Goal: Transaction & Acquisition: Purchase product/service

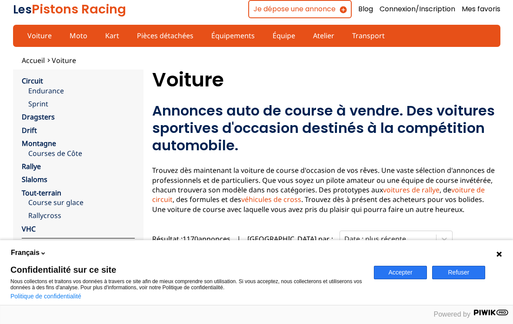
click at [56, 89] on link "Endurance" at bounding box center [81, 91] width 106 height 10
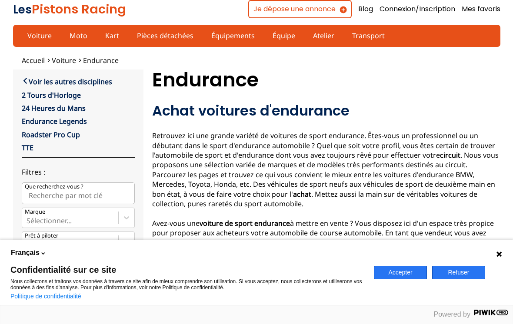
click at [503, 252] on div "Accepter Refuser" at bounding box center [440, 272] width 144 height 65
click at [464, 275] on button "Refuser" at bounding box center [458, 272] width 53 height 13
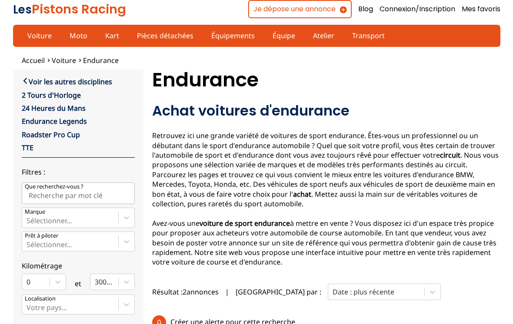
click at [50, 192] on input "Que recherchez-vous ?" at bounding box center [78, 193] width 113 height 22
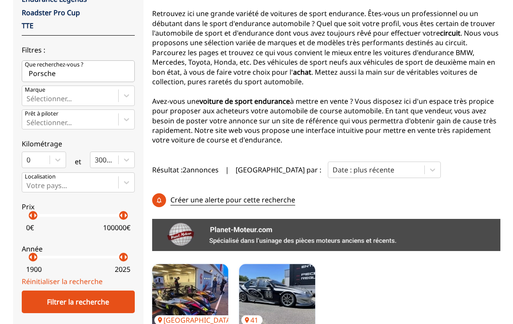
scroll to position [123, 0]
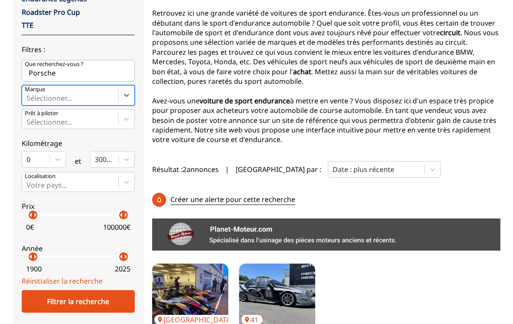
click at [76, 305] on div "Filtrer la recherche" at bounding box center [78, 301] width 113 height 23
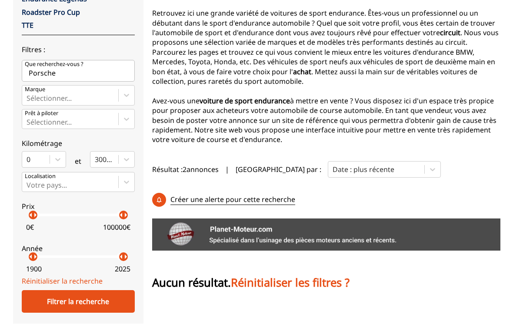
click at [61, 75] on input "Porsche" at bounding box center [78, 71] width 113 height 22
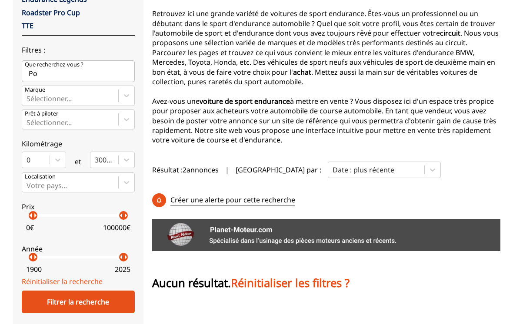
type input "P"
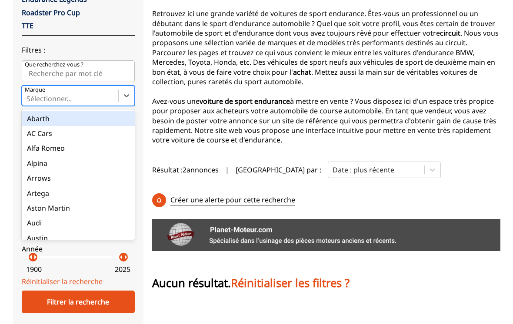
type input "p"
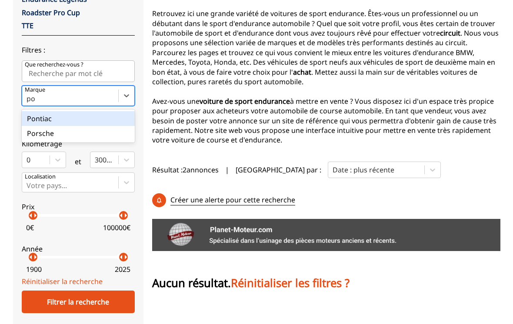
click at [70, 136] on div "Porsche" at bounding box center [78, 133] width 113 height 15
type input "po"
click at [37, 103] on input "po" at bounding box center [32, 99] width 10 height 8
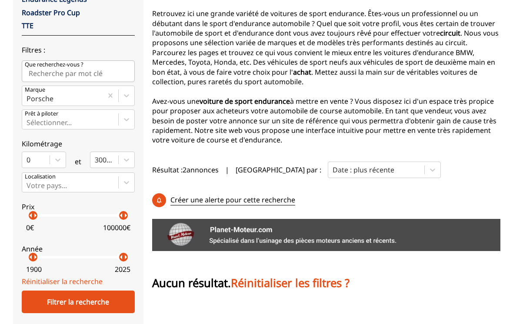
scroll to position [123, 0]
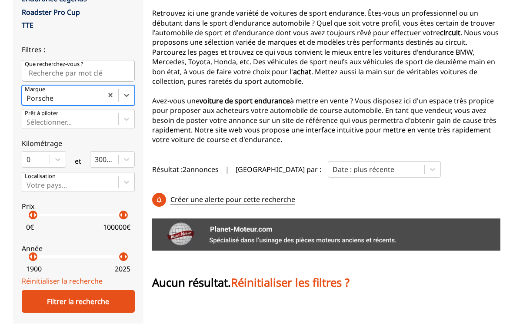
click at [78, 305] on div "Filtrer la recherche" at bounding box center [78, 301] width 113 height 23
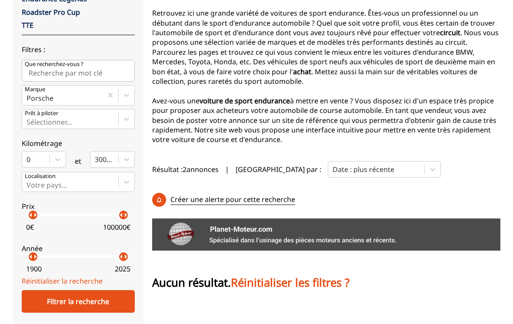
click at [73, 300] on div "Filtrer la recherche" at bounding box center [78, 301] width 113 height 23
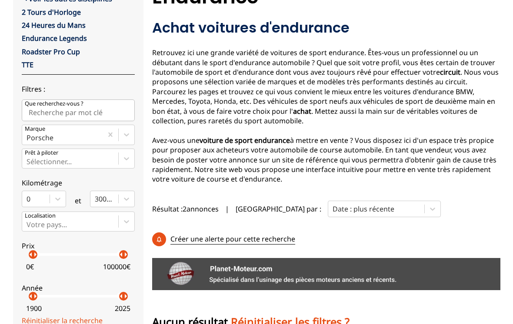
scroll to position [84, 0]
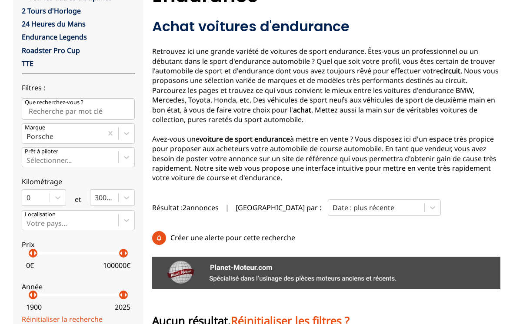
click at [195, 207] on span "Résultat : 2 annonces" at bounding box center [185, 208] width 66 height 10
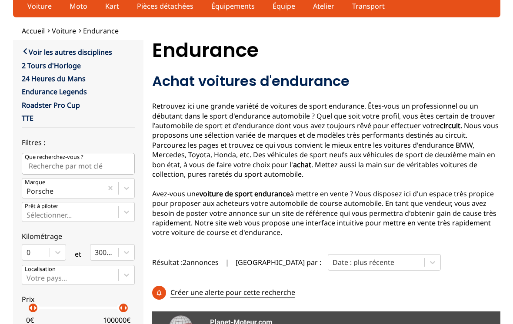
scroll to position [0, 0]
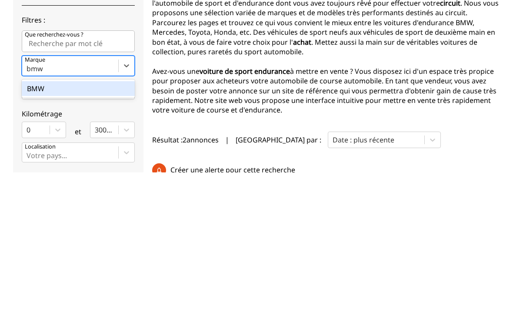
click at [40, 233] on div "BMW" at bounding box center [78, 240] width 113 height 15
type input "bmw"
click at [40, 217] on input "bmw" at bounding box center [36, 221] width 18 height 8
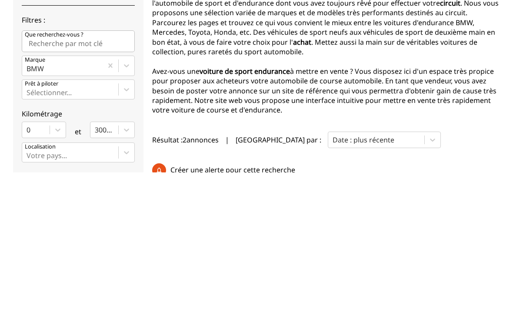
scroll to position [152, 0]
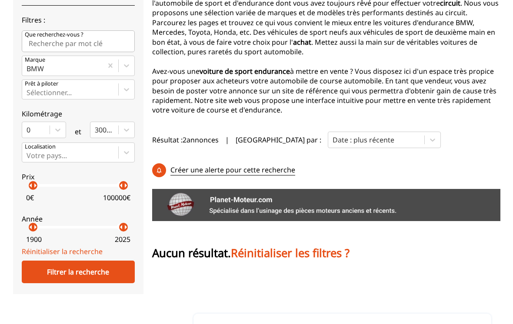
click at [82, 277] on div "Filtrer la recherche" at bounding box center [78, 272] width 113 height 23
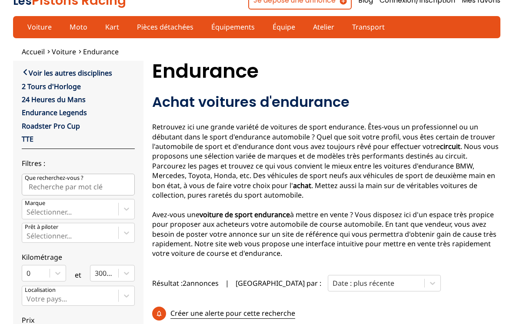
scroll to position [0, 0]
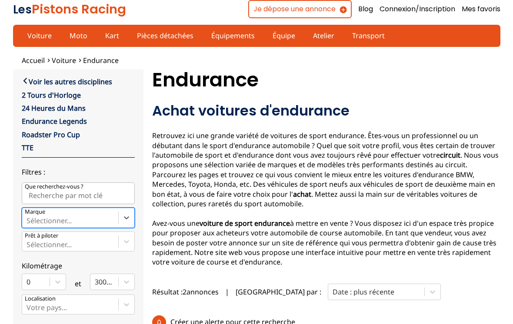
click at [32, 37] on link "Voiture" at bounding box center [40, 35] width 36 height 15
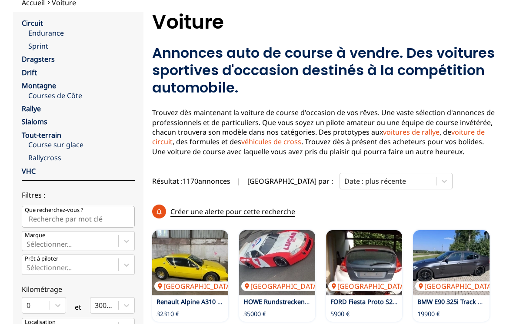
scroll to position [58, 0]
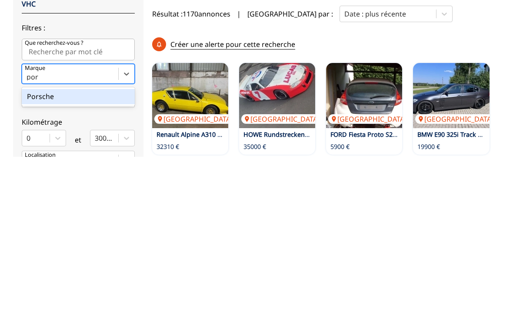
click at [50, 256] on div "Porsche" at bounding box center [78, 263] width 113 height 15
type input "por"
click at [40, 240] on input "por" at bounding box center [33, 244] width 13 height 8
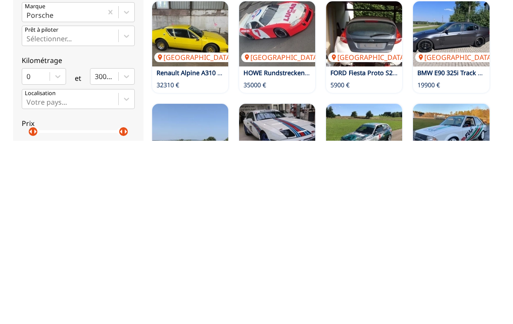
scroll to position [287, 0]
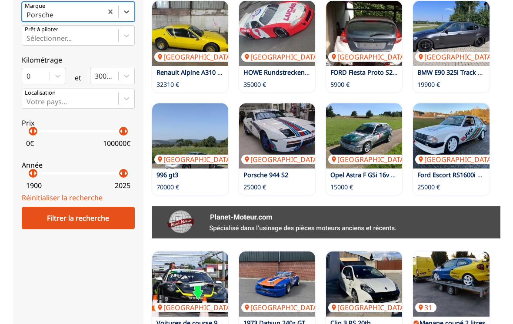
click at [77, 220] on div "Filtrer la recherche" at bounding box center [78, 218] width 113 height 23
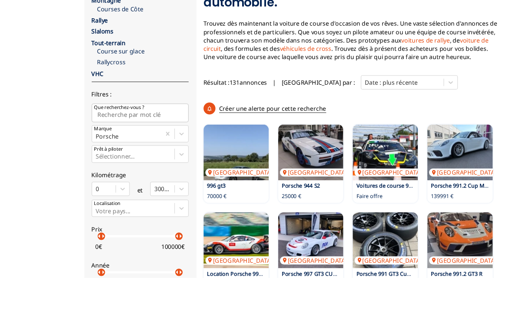
scroll to position [222, 0]
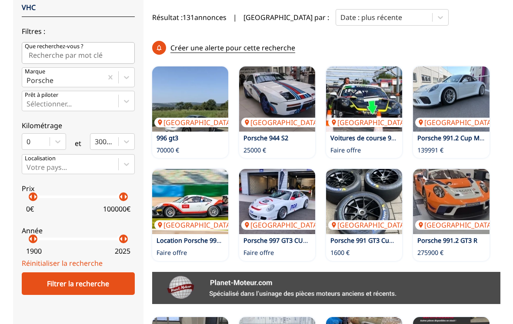
click at [285, 213] on img at bounding box center [277, 201] width 76 height 65
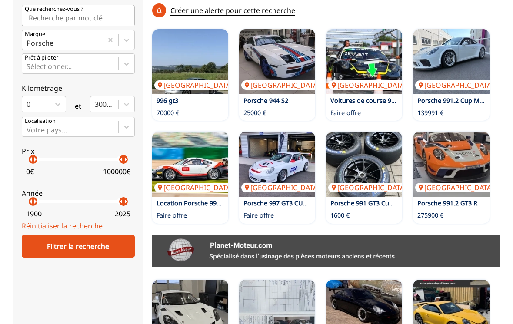
scroll to position [259, 0]
click at [259, 215] on p "Faire offre" at bounding box center [258, 215] width 30 height 9
click at [247, 180] on img at bounding box center [277, 164] width 76 height 65
click at [266, 186] on p "Suisse" at bounding box center [282, 188] width 83 height 10
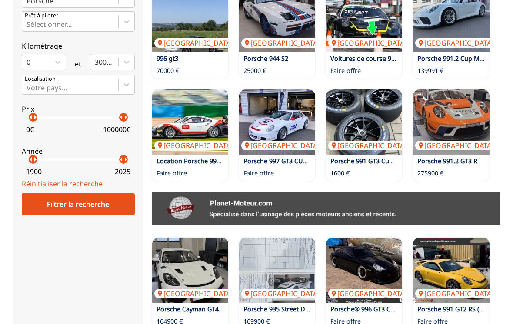
scroll to position [289, 0]
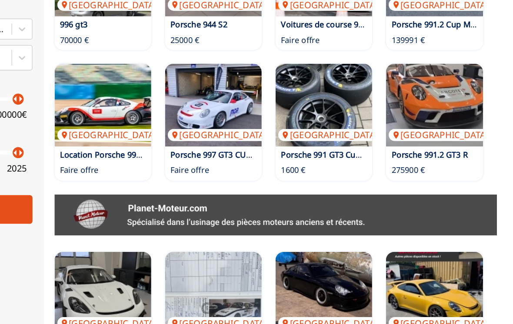
click at [326, 101] on img at bounding box center [364, 133] width 76 height 65
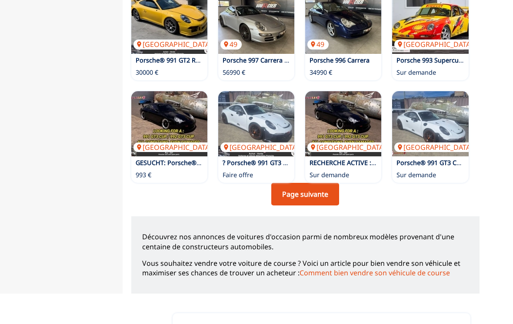
scroll to position [681, 0]
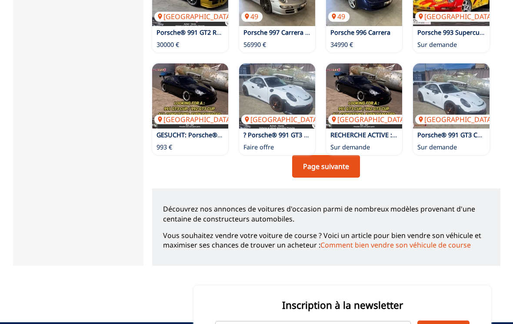
click at [318, 160] on link "Page suivante" at bounding box center [326, 166] width 68 height 23
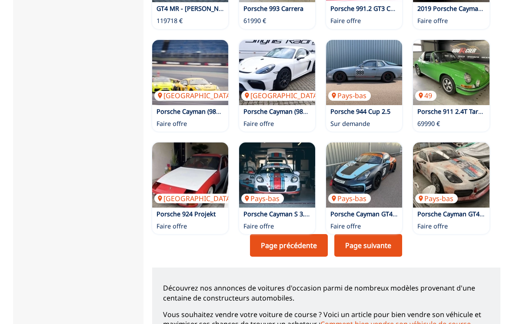
scroll to position [601, 0]
click at [355, 246] on link "Page suivante" at bounding box center [368, 246] width 68 height 23
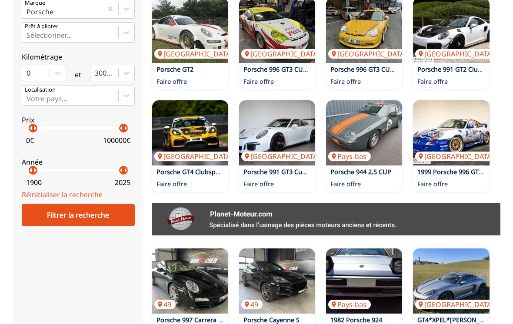
scroll to position [282, 0]
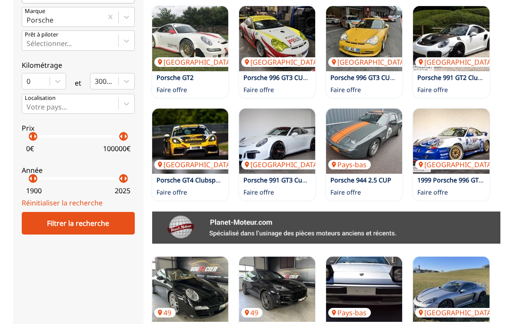
click at [272, 133] on img at bounding box center [277, 141] width 76 height 65
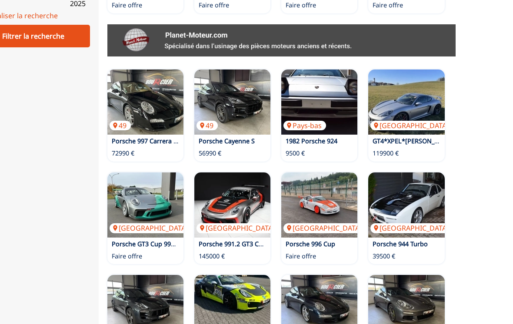
scroll to position [524, 0]
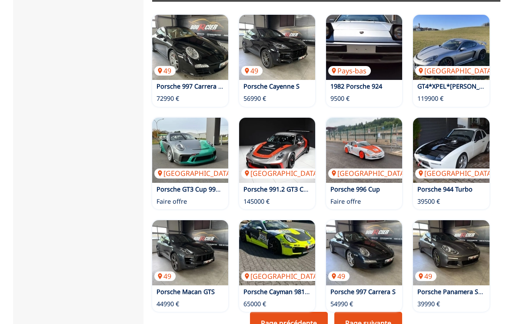
click at [454, 146] on img at bounding box center [451, 150] width 76 height 65
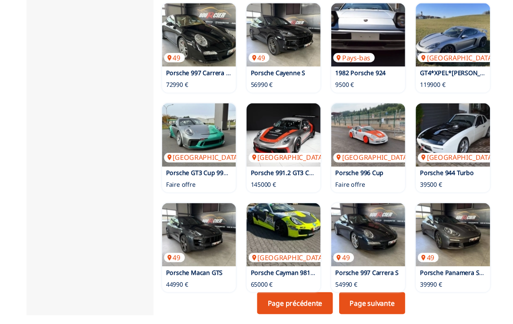
scroll to position [599, 0]
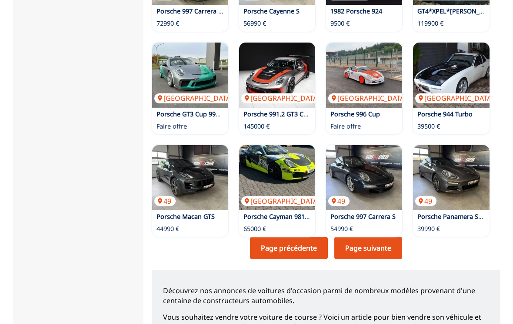
click at [365, 242] on link "Page suivante" at bounding box center [368, 248] width 68 height 23
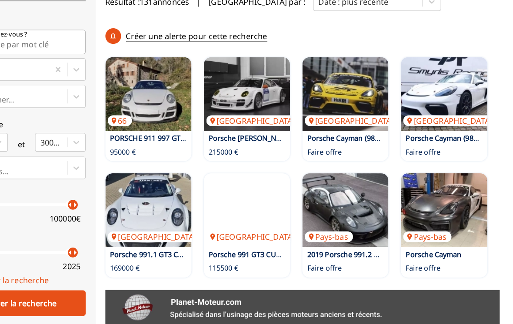
scroll to position [238, 0]
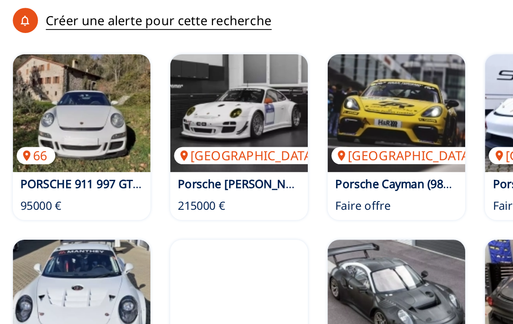
click at [239, 63] on img at bounding box center [277, 82] width 76 height 65
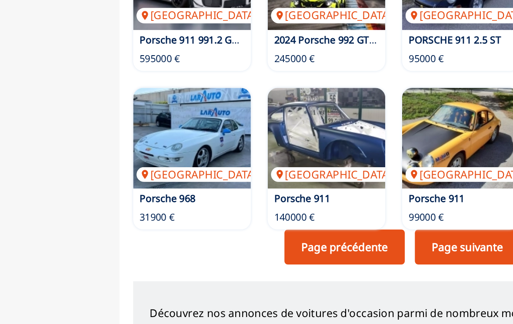
scroll to position [643, 0]
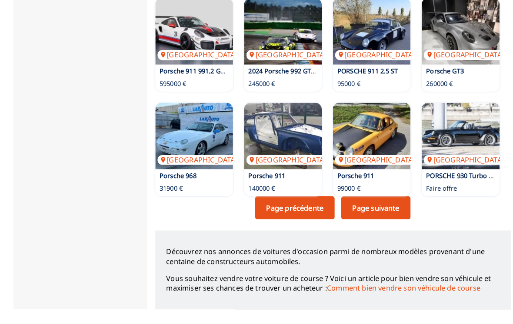
click at [194, 136] on img at bounding box center [190, 133] width 76 height 65
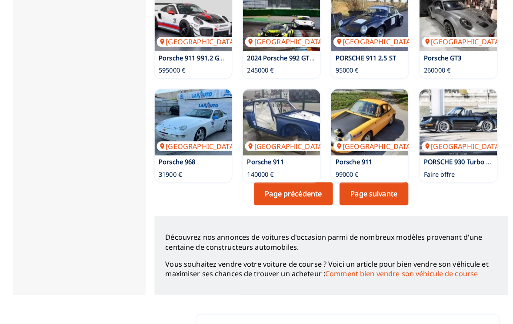
click at [192, 113] on img at bounding box center [190, 125] width 76 height 65
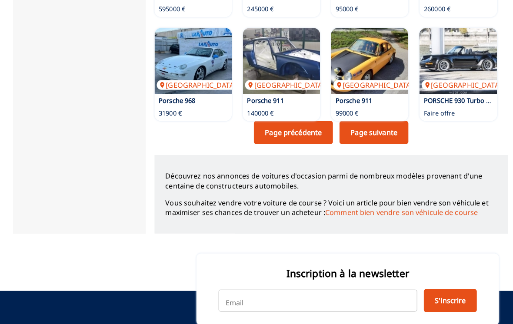
scroll to position [717, 0]
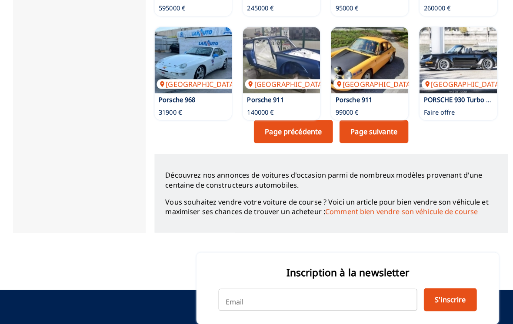
click at [365, 123] on link "Page suivante" at bounding box center [368, 130] width 68 height 23
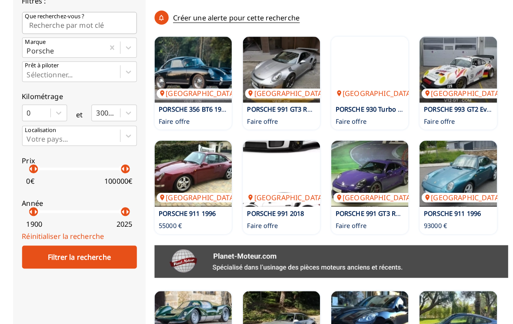
scroll to position [253, 0]
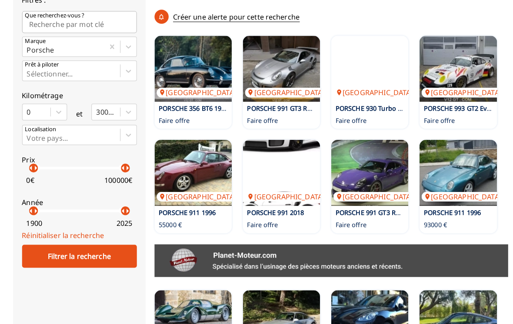
click at [449, 62] on img at bounding box center [451, 67] width 76 height 65
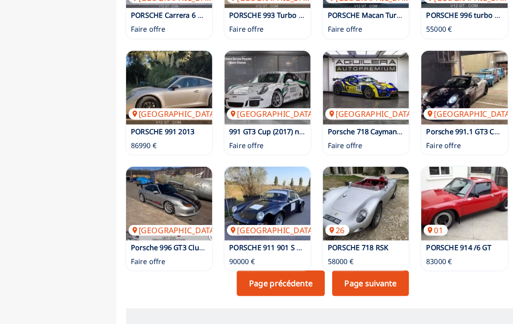
scroll to position [571, 0]
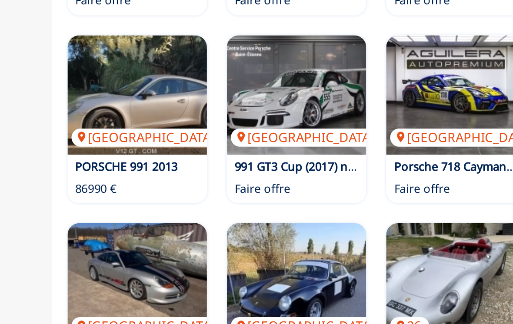
click at [239, 71] on img at bounding box center [277, 103] width 76 height 65
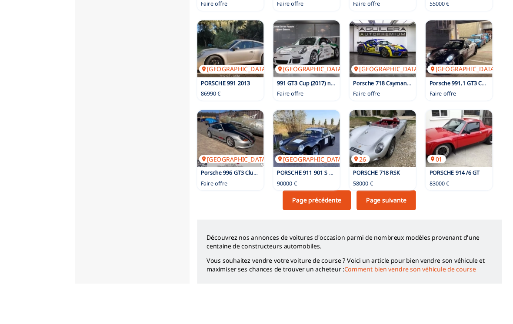
scroll to position [675, 0]
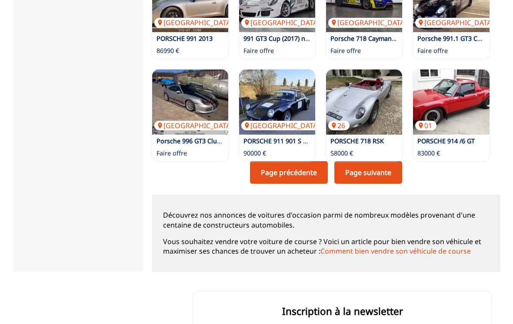
click at [369, 170] on link "Page suivante" at bounding box center [368, 172] width 68 height 23
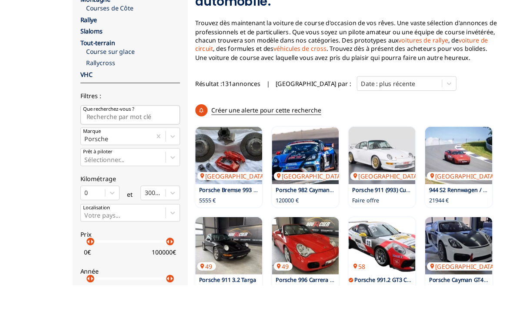
scroll to position [195, 0]
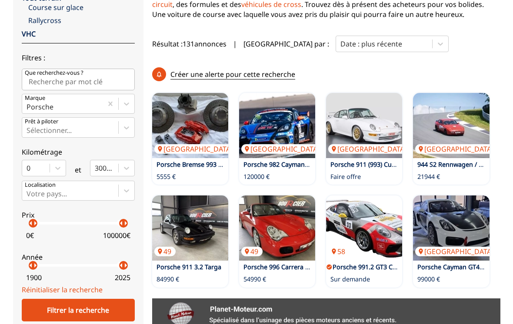
click at [367, 122] on img at bounding box center [364, 125] width 76 height 65
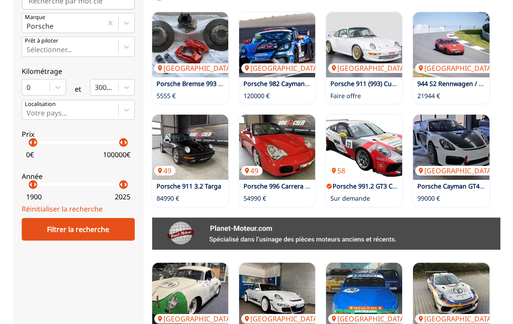
scroll to position [279, 0]
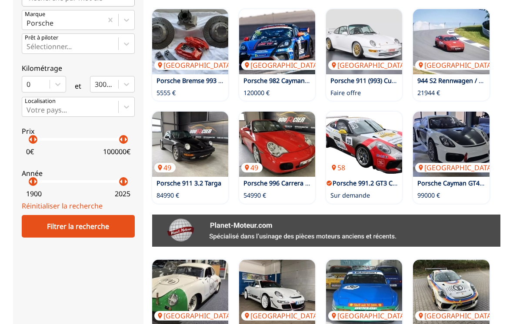
click at [461, 35] on img at bounding box center [451, 42] width 76 height 65
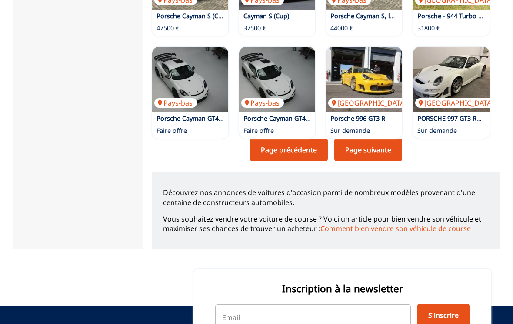
scroll to position [696, 0]
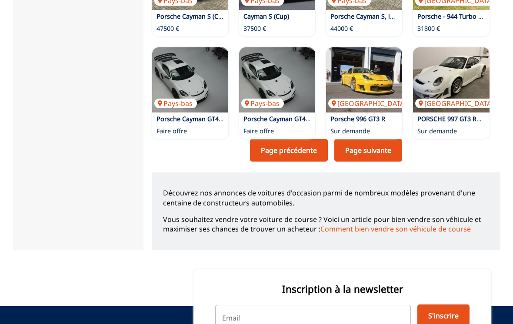
click at [362, 149] on link "Page suivante" at bounding box center [368, 150] width 68 height 23
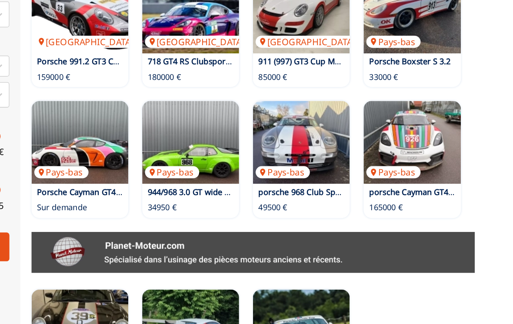
scroll to position [311, 0]
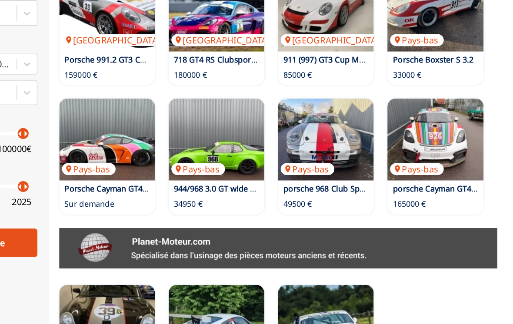
click at [326, 101] on img at bounding box center [364, 112] width 76 height 65
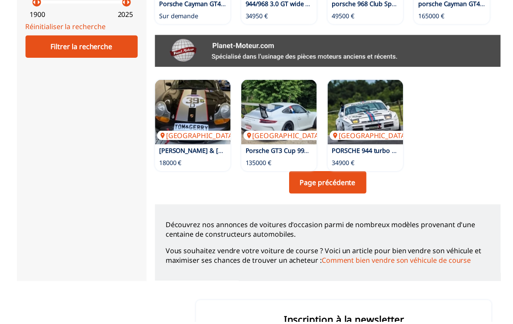
scroll to position [465, 0]
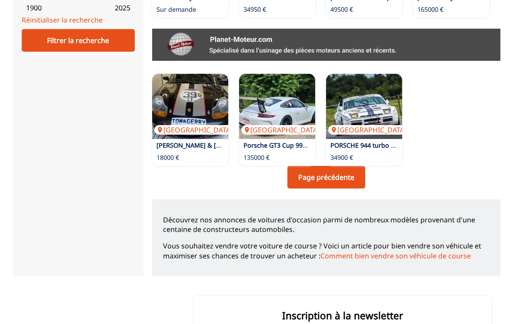
click at [367, 100] on img at bounding box center [364, 106] width 76 height 65
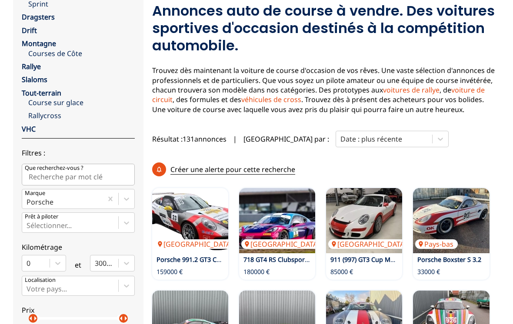
scroll to position [99, 0]
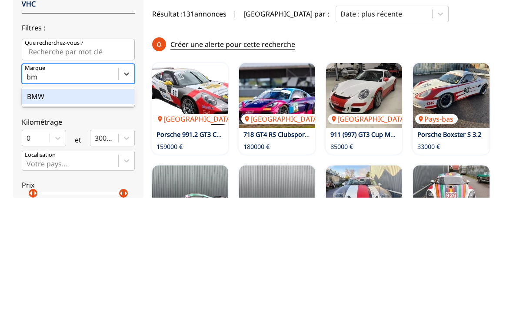
click at [35, 216] on div "BMW" at bounding box center [78, 223] width 113 height 15
type input "bm"
click at [35, 199] on input "bm" at bounding box center [33, 203] width 13 height 8
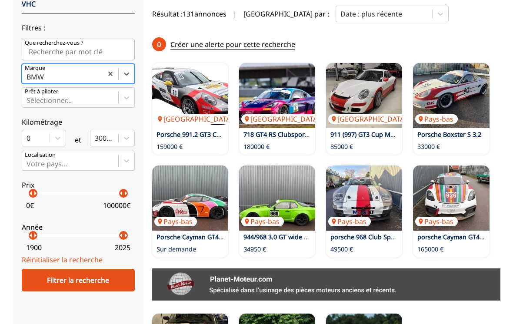
click at [66, 288] on div "Filtrer la recherche" at bounding box center [78, 280] width 113 height 23
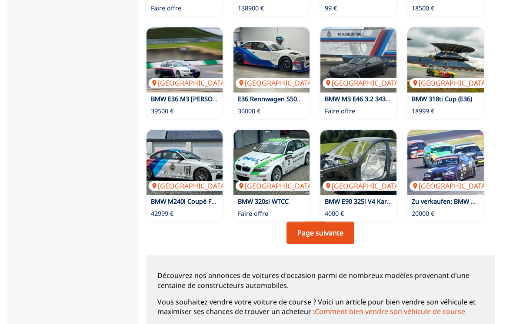
scroll to position [586, 0]
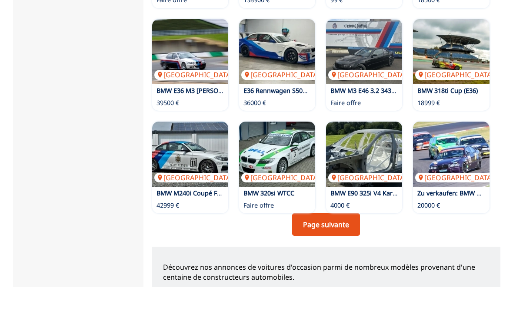
click at [326, 250] on link "Page suivante" at bounding box center [326, 261] width 68 height 23
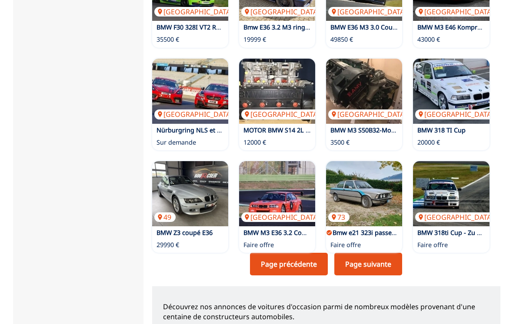
scroll to position [585, 0]
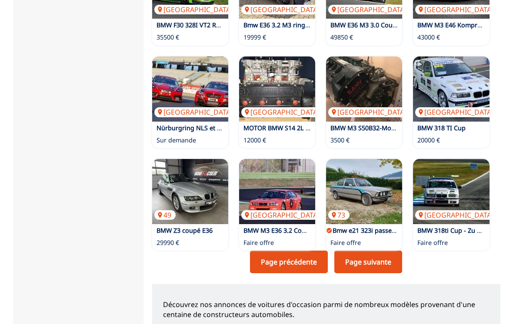
click at [358, 261] on link "Page suivante" at bounding box center [368, 262] width 68 height 23
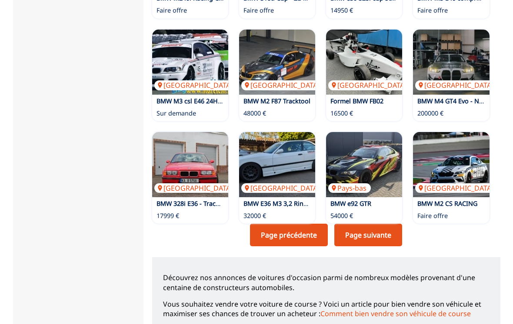
scroll to position [640, 0]
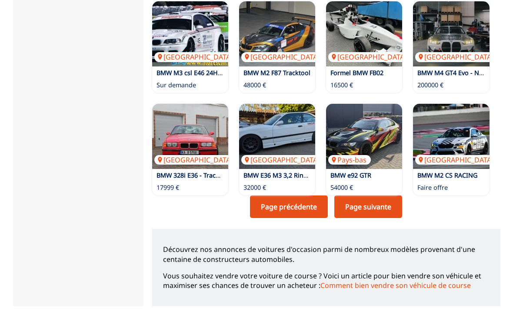
click at [357, 208] on link "Page suivante" at bounding box center [368, 207] width 68 height 23
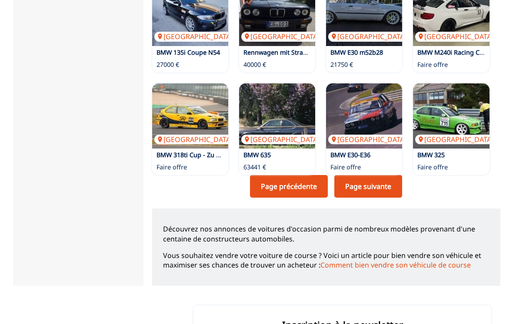
scroll to position [661, 0]
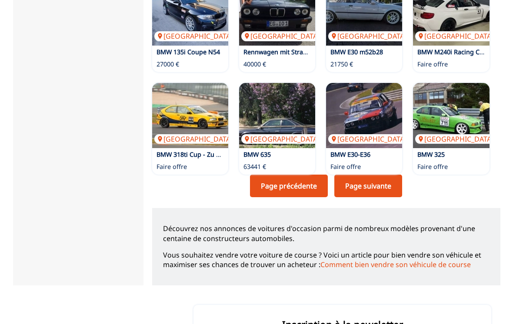
click at [362, 187] on link "Page suivante" at bounding box center [368, 186] width 68 height 23
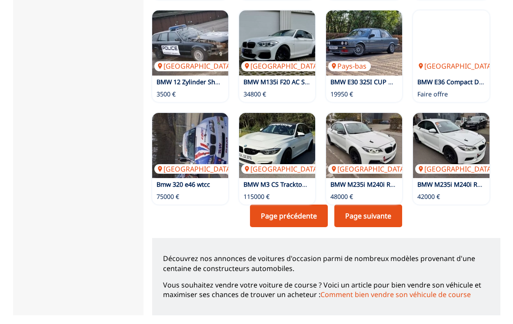
scroll to position [633, 0]
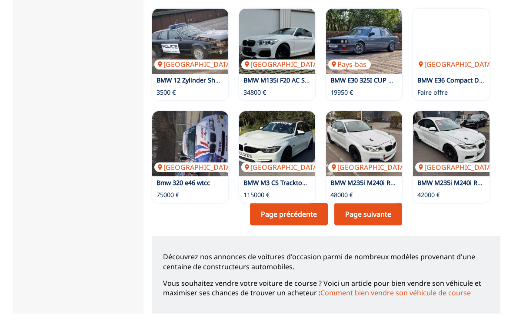
click at [358, 206] on link "Page suivante" at bounding box center [368, 214] width 68 height 23
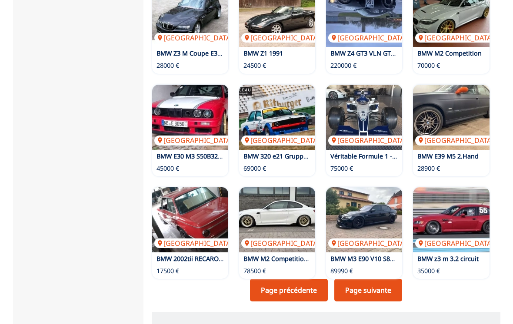
scroll to position [557, 0]
click at [175, 102] on img at bounding box center [190, 117] width 76 height 65
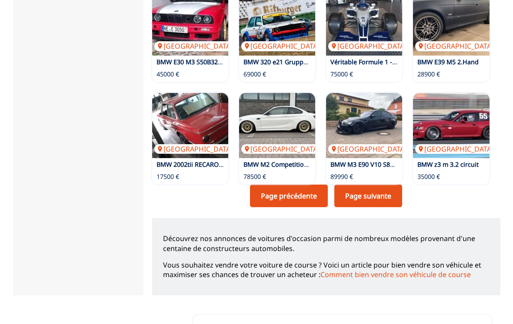
scroll to position [651, 0]
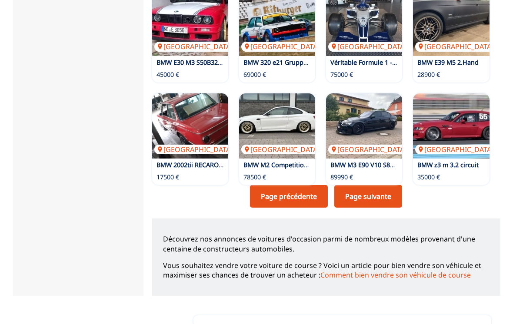
click at [368, 196] on link "Page suivante" at bounding box center [368, 196] width 68 height 23
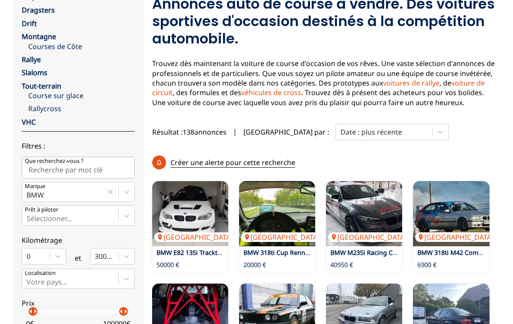
scroll to position [104, 0]
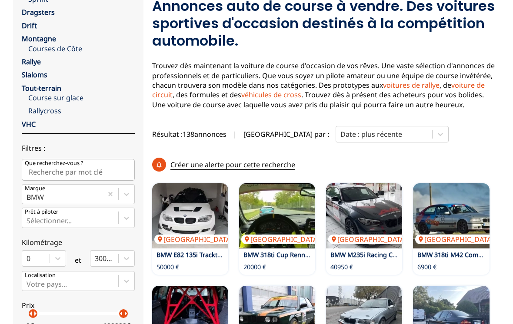
click at [26, 121] on link "VHC" at bounding box center [29, 125] width 14 height 10
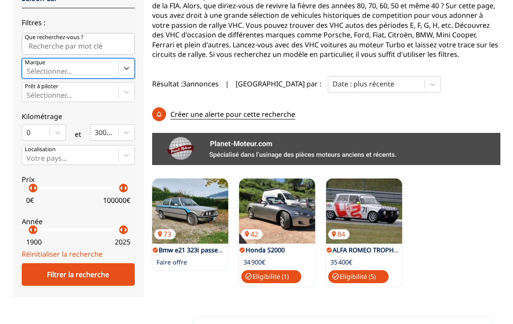
scroll to position [150, 0]
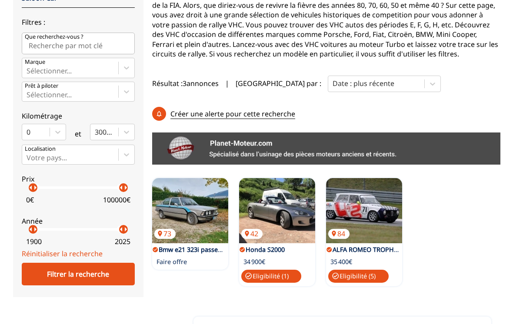
click at [70, 285] on div "Filtrer la recherche" at bounding box center [78, 274] width 113 height 23
click at [66, 276] on div "Filtrer la recherche" at bounding box center [78, 274] width 113 height 23
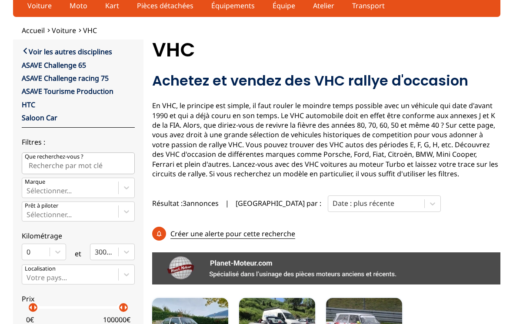
scroll to position [34, 0]
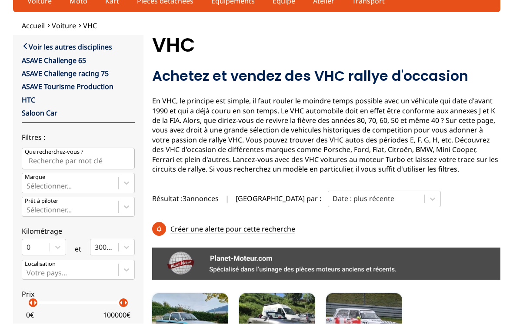
click at [25, 96] on link "HTC" at bounding box center [28, 101] width 13 height 10
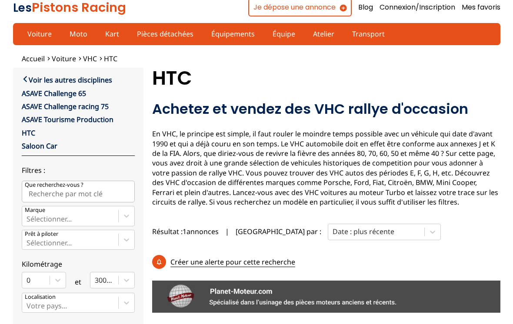
scroll to position [4, 0]
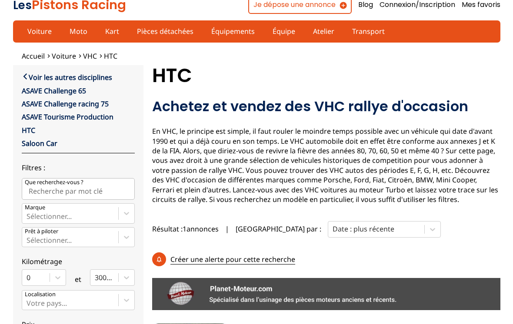
click at [22, 78] on link "Voir les autres disciplines" at bounding box center [67, 77] width 90 height 10
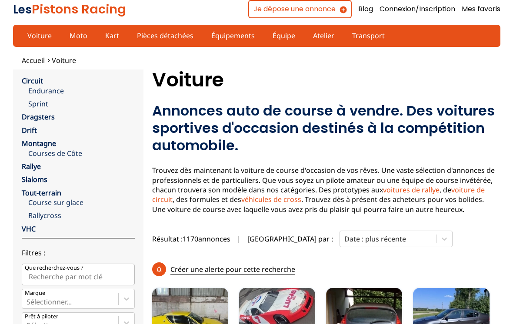
click at [26, 228] on link "VHC" at bounding box center [29, 229] width 14 height 10
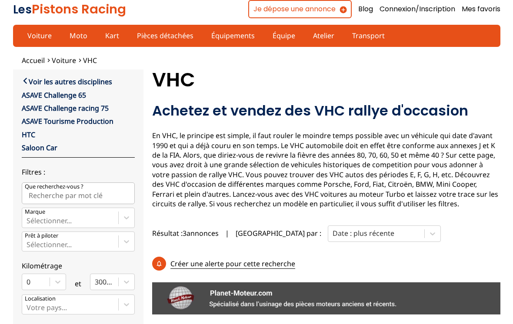
click at [27, 76] on link "Voir les autres disciplines" at bounding box center [67, 81] width 90 height 10
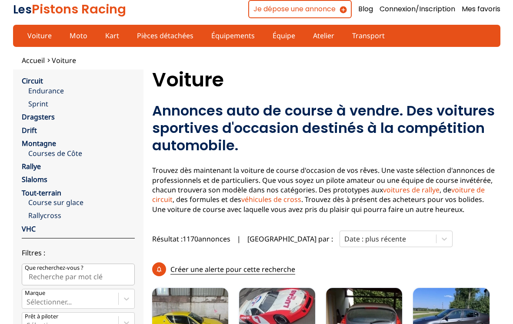
click at [32, 42] on link "Voiture" at bounding box center [40, 35] width 36 height 15
click at [38, 40] on link "Voiture" at bounding box center [40, 35] width 36 height 15
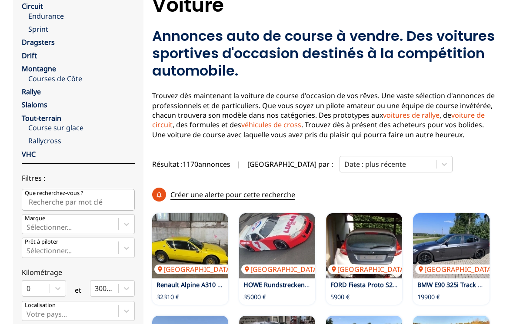
scroll to position [74, 0]
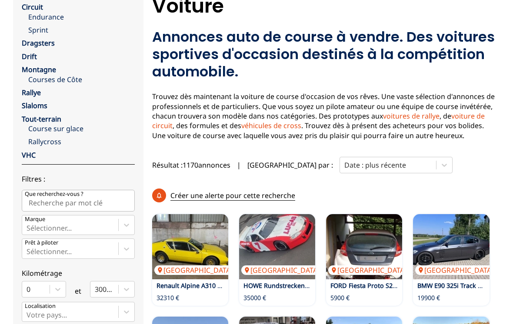
click at [26, 154] on link "VHC" at bounding box center [29, 155] width 14 height 10
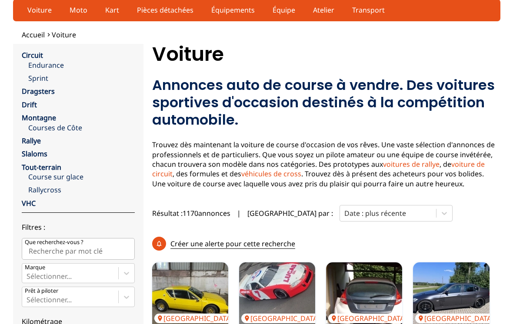
scroll to position [20, 0]
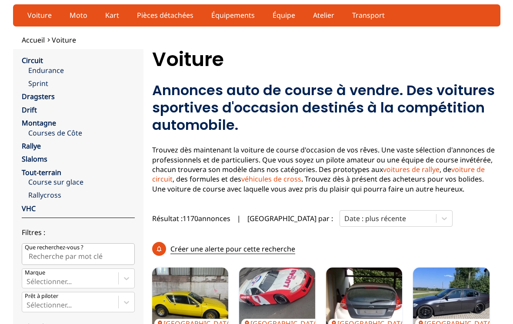
click at [29, 56] on link "Circuit" at bounding box center [32, 61] width 21 height 10
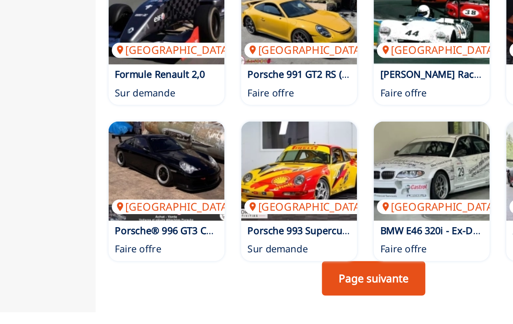
scroll to position [564, 0]
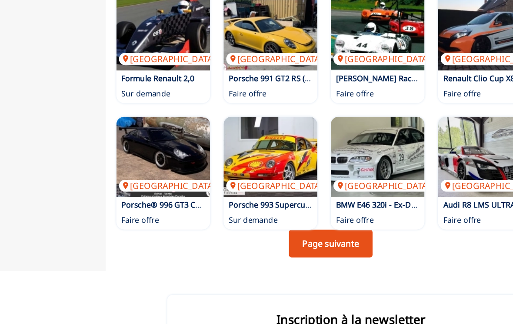
click at [152, 145] on img at bounding box center [190, 177] width 76 height 65
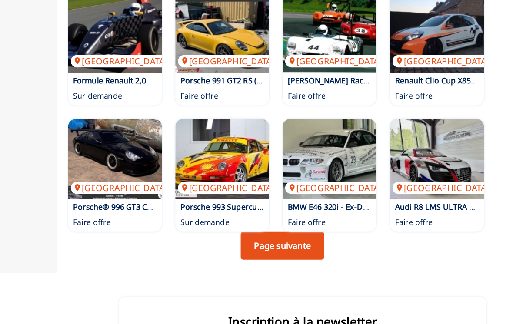
click at [292, 237] on link "Page suivante" at bounding box center [326, 248] width 68 height 23
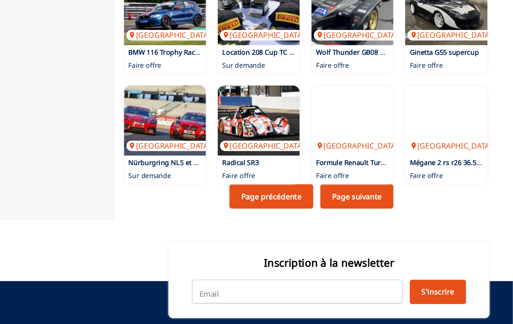
scroll to position [620, 0]
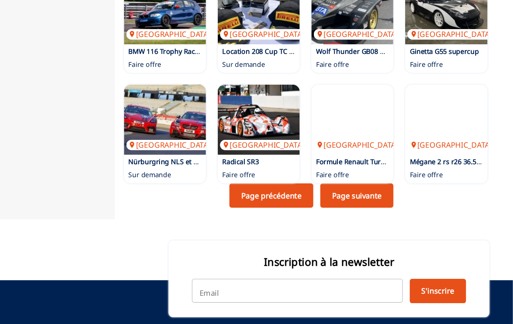
click at [335, 181] on link "Page suivante" at bounding box center [368, 192] width 68 height 23
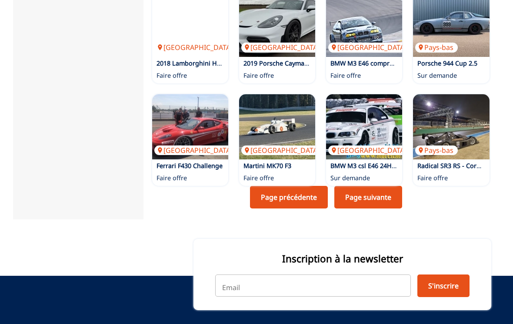
scroll to position [615, 0]
click at [367, 200] on link "Page suivante" at bounding box center [368, 197] width 68 height 23
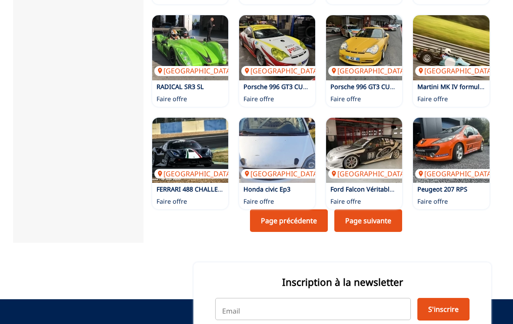
scroll to position [591, 0]
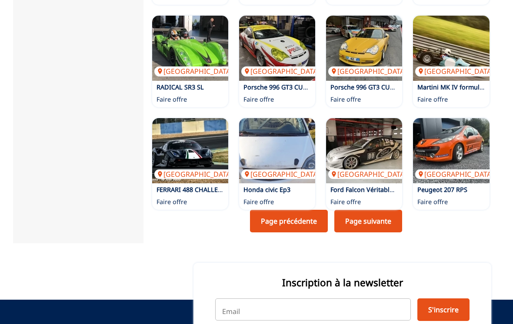
click at [363, 223] on link "Page suivante" at bounding box center [368, 221] width 68 height 23
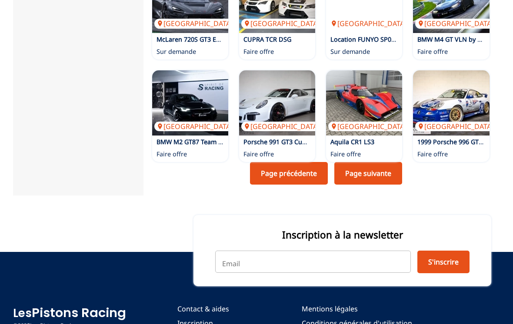
scroll to position [650, 0]
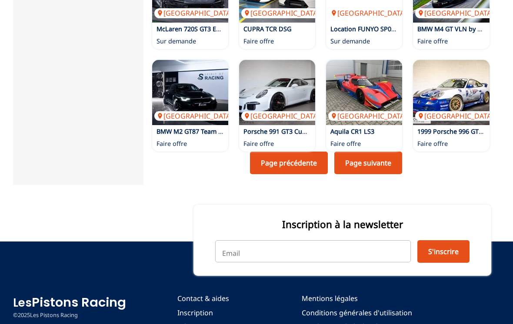
click at [362, 163] on link "Page suivante" at bounding box center [368, 163] width 68 height 23
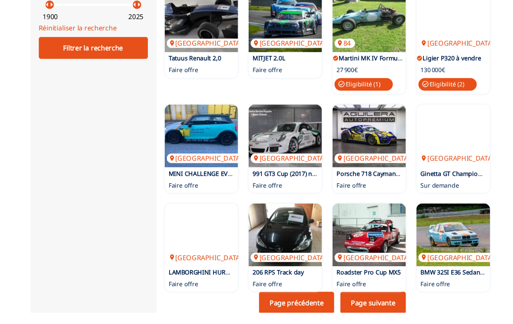
scroll to position [568, 0]
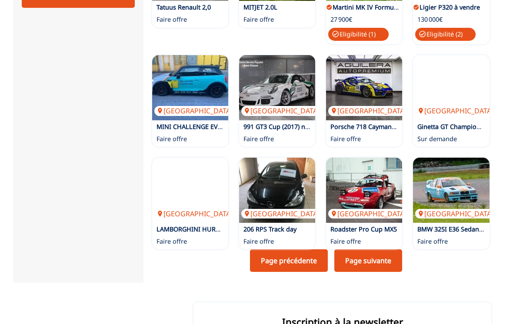
click at [358, 260] on link "Page suivante" at bounding box center [368, 260] width 68 height 23
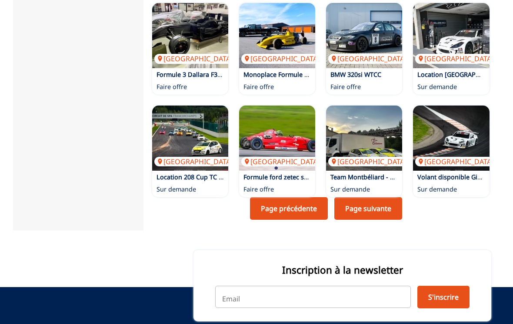
scroll to position [604, 0]
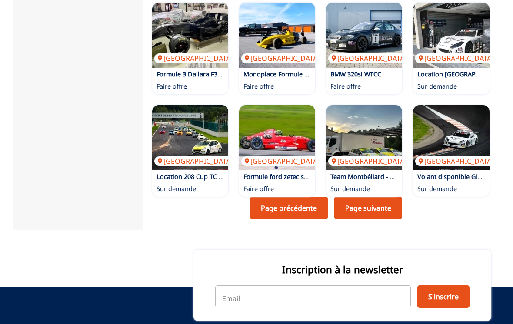
click at [354, 209] on link "Page suivante" at bounding box center [368, 208] width 68 height 23
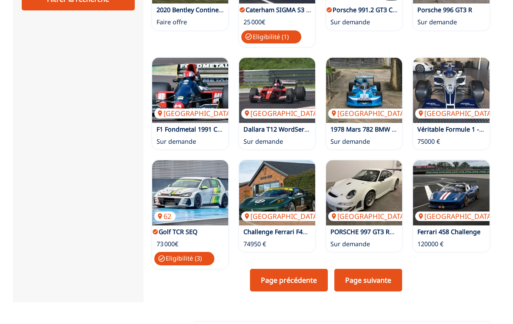
scroll to position [566, 0]
click at [359, 282] on link "Page suivante" at bounding box center [368, 280] width 68 height 23
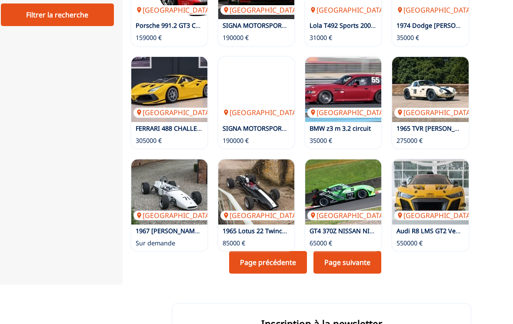
scroll to position [588, 0]
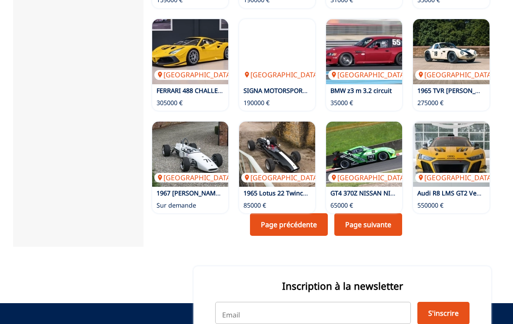
click at [359, 222] on link "Page suivante" at bounding box center [368, 224] width 68 height 23
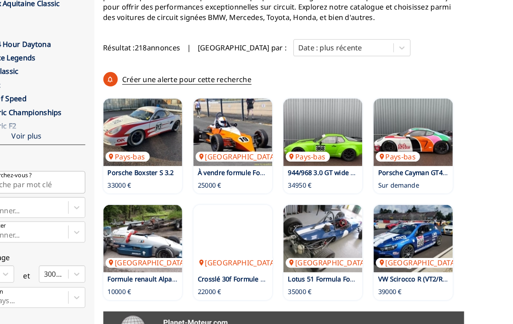
scroll to position [158, 0]
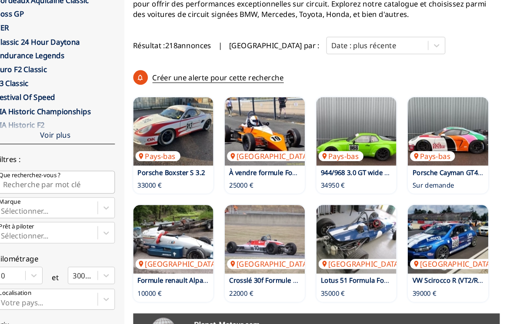
click at [333, 132] on img at bounding box center [364, 128] width 76 height 65
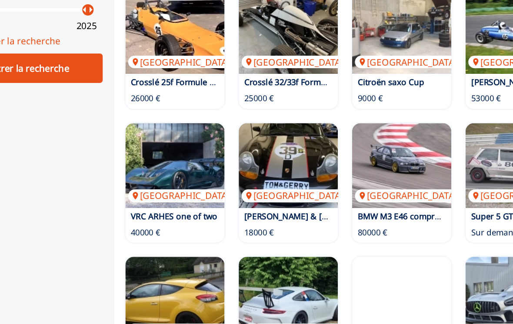
scroll to position [449, 0]
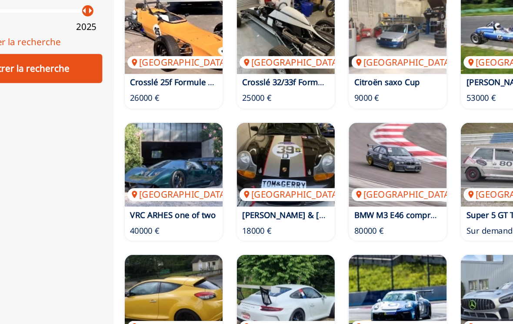
click at [152, 158] on img at bounding box center [190, 190] width 76 height 65
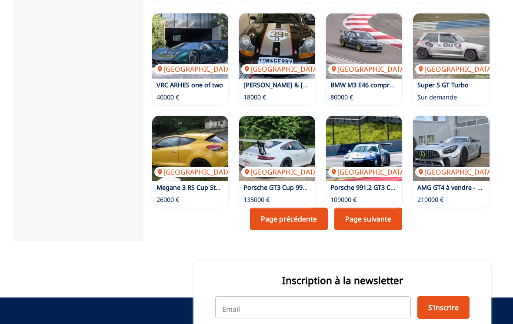
scroll to position [594, 0]
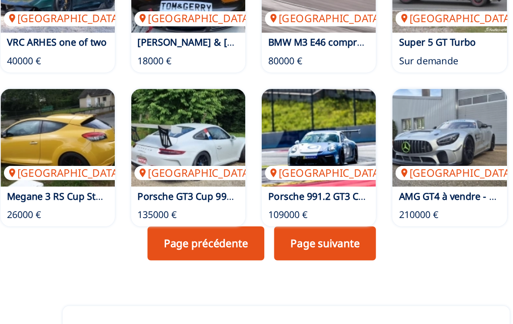
click at [326, 116] on img at bounding box center [364, 148] width 76 height 65
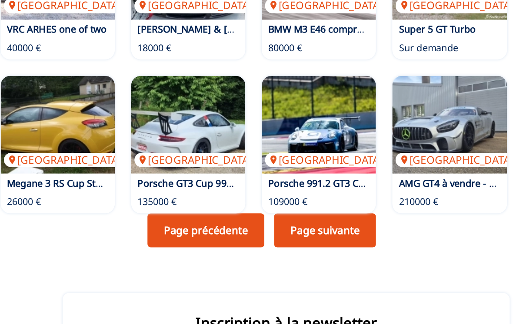
click at [334, 250] on link "Page suivante" at bounding box center [368, 261] width 68 height 23
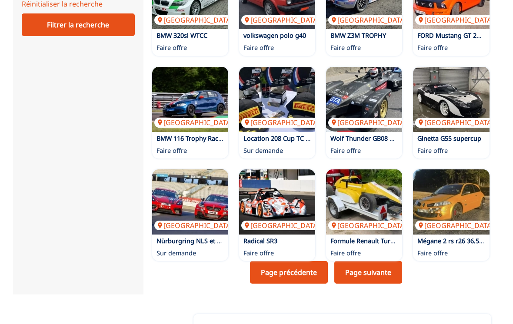
scroll to position [541, 0]
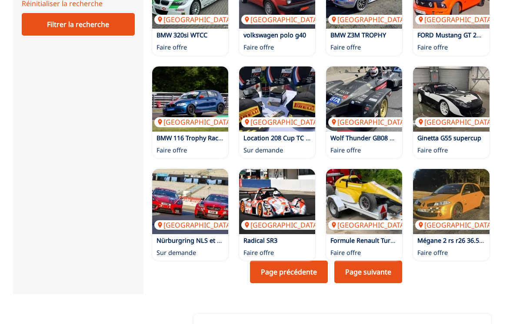
click at [363, 271] on link "Page suivante" at bounding box center [368, 272] width 68 height 23
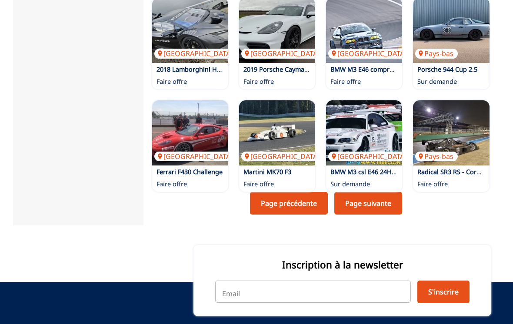
scroll to position [609, 0]
click at [360, 210] on link "Page suivante" at bounding box center [368, 203] width 68 height 23
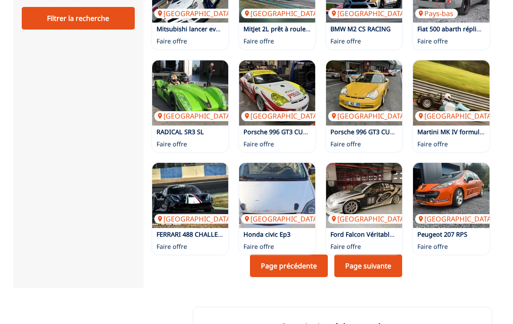
scroll to position [547, 0]
click at [365, 267] on link "Page suivante" at bounding box center [368, 266] width 68 height 23
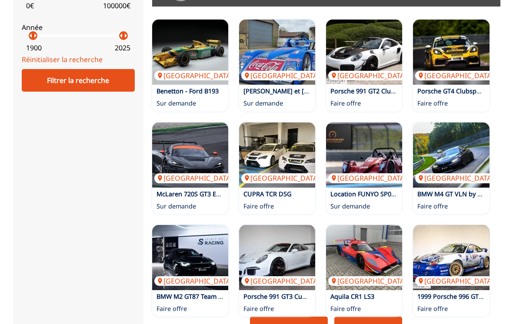
scroll to position [537, 0]
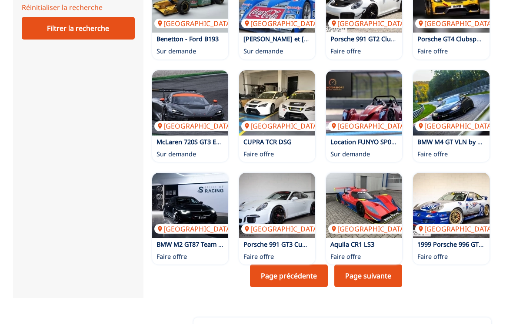
click at [363, 276] on link "Page suivante" at bounding box center [368, 276] width 68 height 23
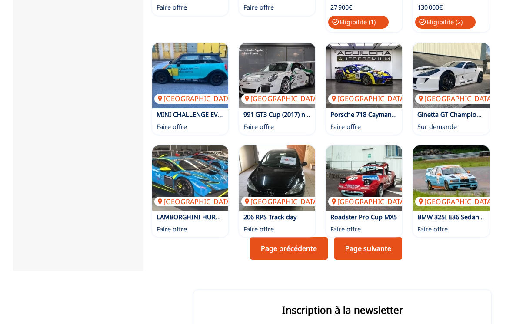
scroll to position [580, 0]
click at [372, 244] on link "Page suivante" at bounding box center [368, 248] width 68 height 23
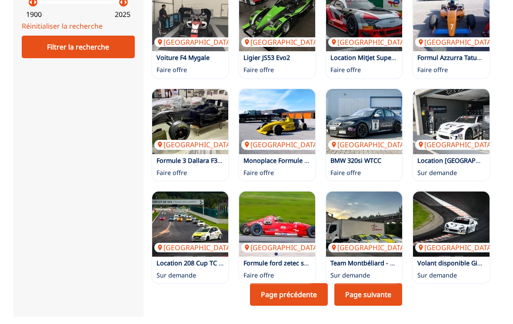
scroll to position [521, 0]
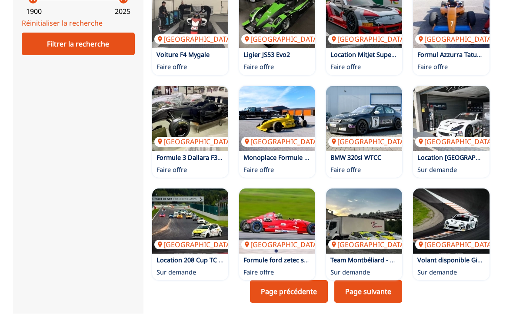
click at [358, 289] on link "Page suivante" at bounding box center [368, 292] width 68 height 23
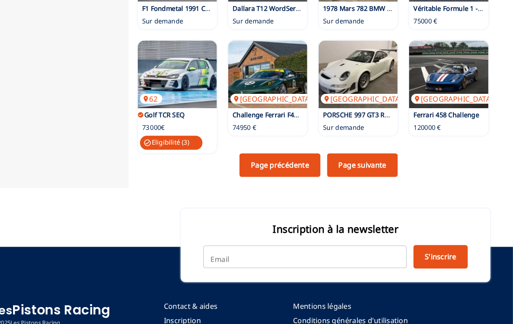
scroll to position [687, 0]
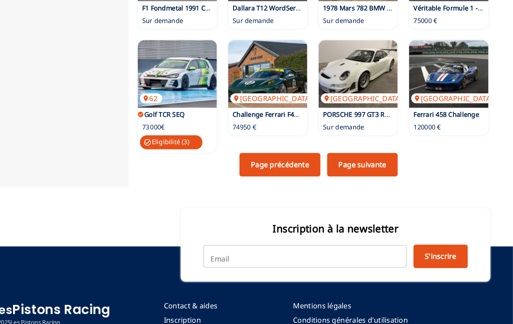
click at [334, 166] on link "Page suivante" at bounding box center [368, 158] width 68 height 23
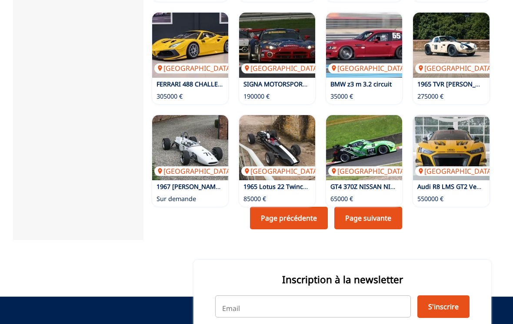
scroll to position [590, 0]
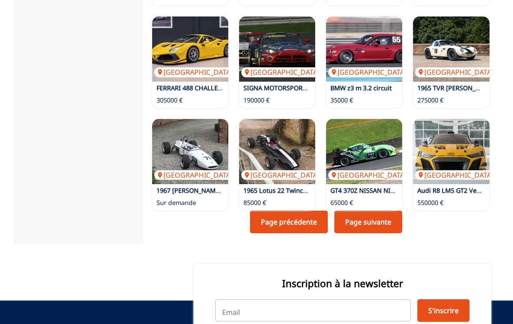
click at [362, 224] on link "Page suivante" at bounding box center [368, 222] width 68 height 23
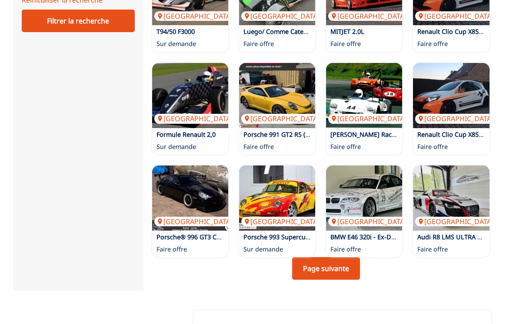
scroll to position [544, 0]
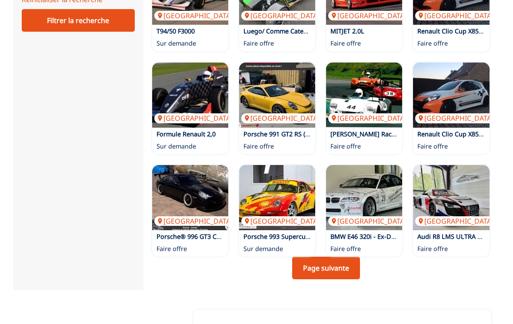
click at [308, 259] on link "Page suivante" at bounding box center [326, 268] width 68 height 23
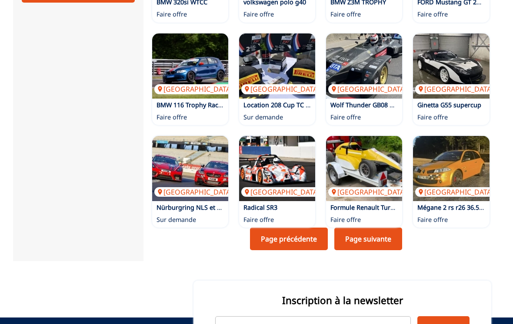
scroll to position [574, 0]
click at [365, 239] on link "Page suivante" at bounding box center [368, 239] width 68 height 23
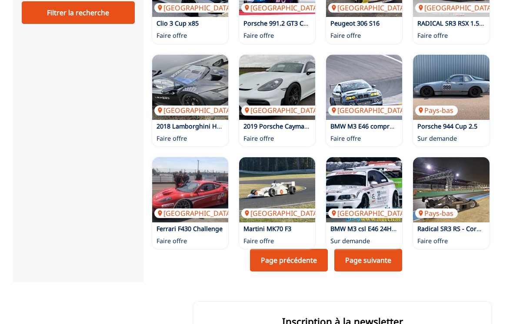
scroll to position [552, 0]
click at [364, 261] on link "Page suivante" at bounding box center [368, 260] width 68 height 23
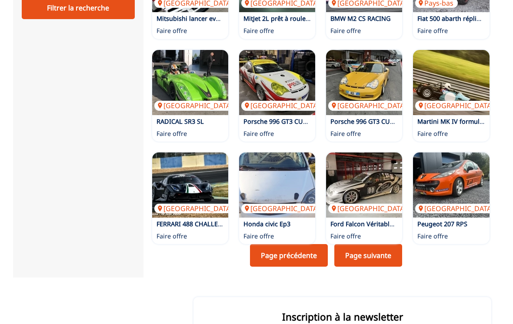
scroll to position [565, 0]
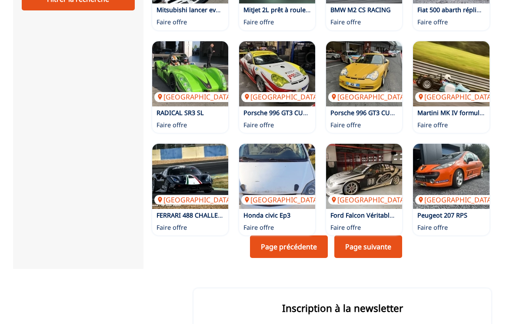
click at [357, 247] on link "Page suivante" at bounding box center [368, 247] width 68 height 23
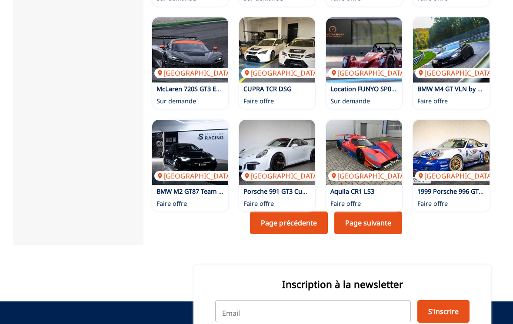
scroll to position [591, 0]
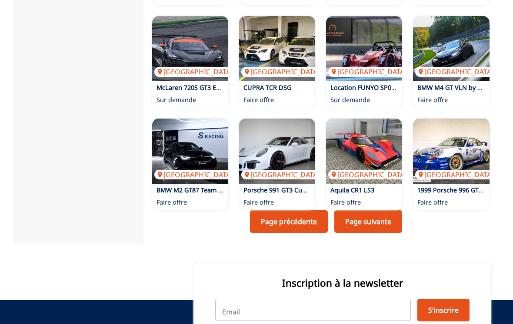
click at [355, 227] on link "Page suivante" at bounding box center [368, 221] width 68 height 23
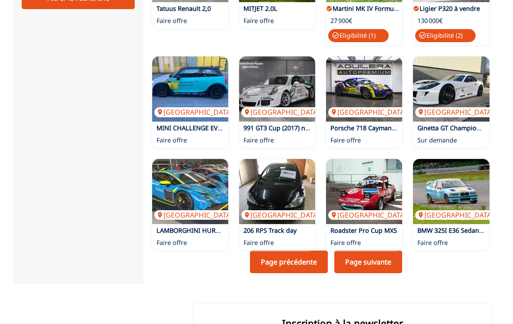
scroll to position [567, 0]
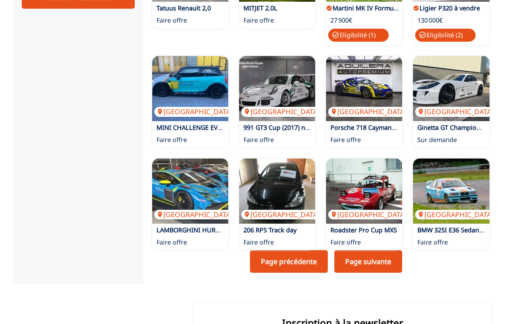
click at [361, 257] on link "Page suivante" at bounding box center [368, 262] width 68 height 23
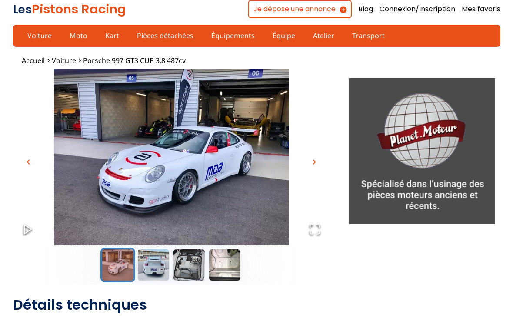
click at [316, 165] on span "chevron_right" at bounding box center [314, 162] width 10 height 10
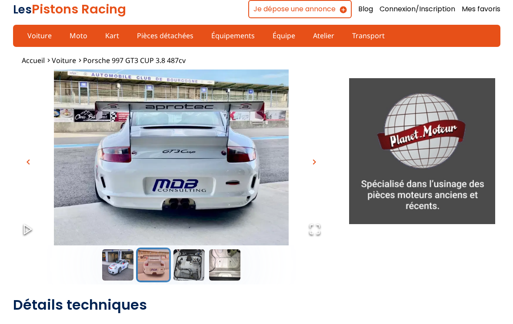
click at [312, 161] on span "chevron_right" at bounding box center [314, 162] width 10 height 10
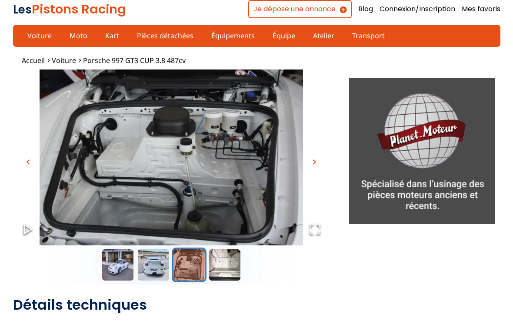
click at [318, 159] on span "chevron_right" at bounding box center [314, 162] width 10 height 10
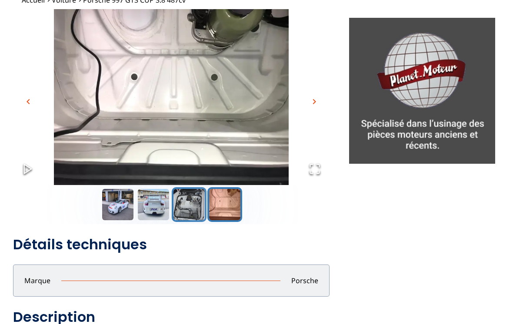
click at [198, 210] on button "Go to Slide 3" at bounding box center [189, 205] width 35 height 35
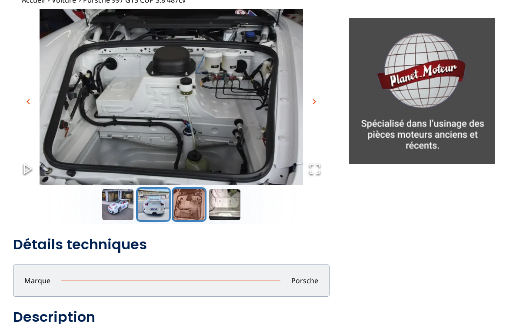
click at [151, 208] on button "Go to Slide 2" at bounding box center [153, 204] width 35 height 35
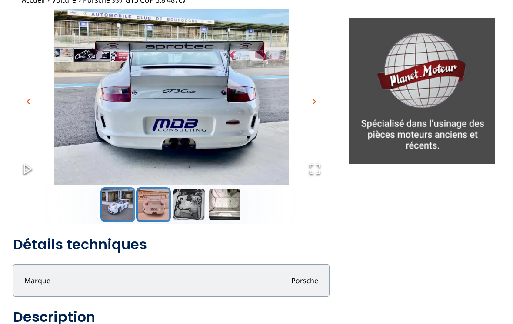
click at [109, 209] on button "Go to Slide 1" at bounding box center [117, 204] width 35 height 35
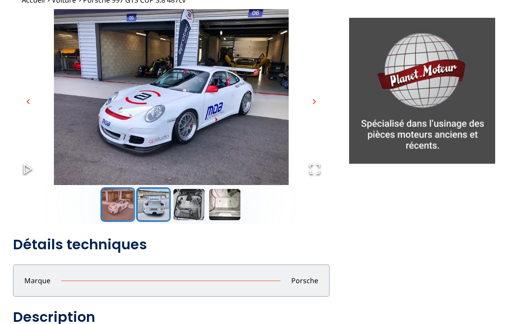
click at [150, 206] on button "Go to Slide 2" at bounding box center [153, 204] width 35 height 35
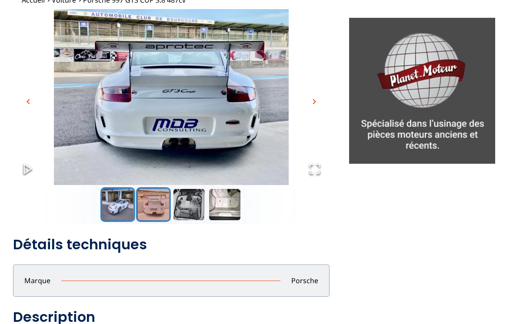
click at [122, 200] on button "Go to Slide 1" at bounding box center [117, 204] width 35 height 35
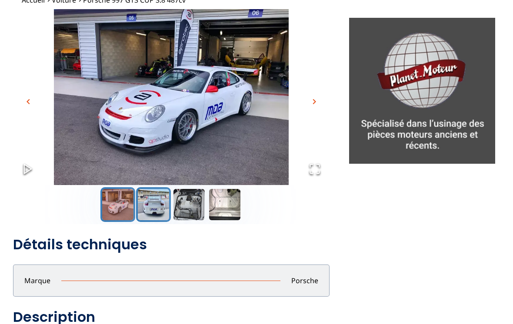
click at [147, 214] on button "Go to Slide 2" at bounding box center [153, 204] width 35 height 35
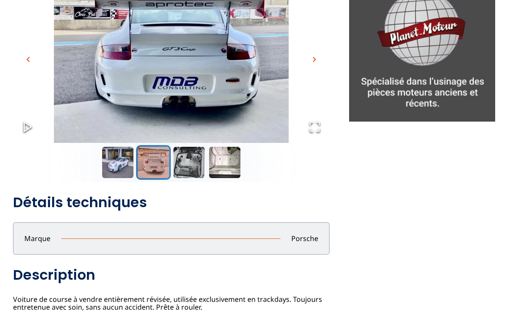
scroll to position [0, 0]
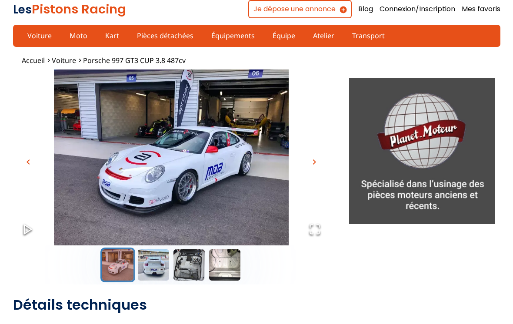
click at [446, 62] on ul "Accueil Voiture Porsche 997 GT3 CUP 3.8 487cv" at bounding box center [256, 61] width 504 height 10
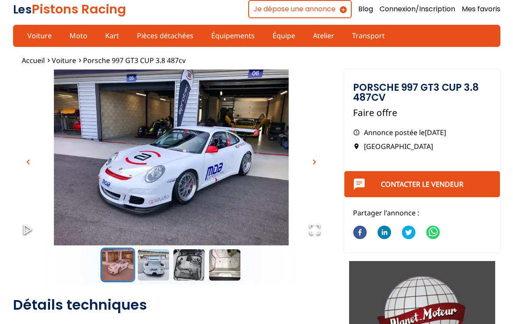
click at [433, 186] on link "Contacter le vendeur" at bounding box center [422, 184] width 83 height 10
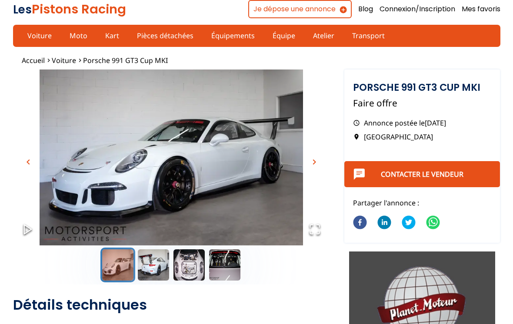
click at [370, 177] on button "Contacter le vendeur" at bounding box center [422, 174] width 156 height 26
click at [390, 176] on link "Contacter le vendeur" at bounding box center [422, 174] width 83 height 10
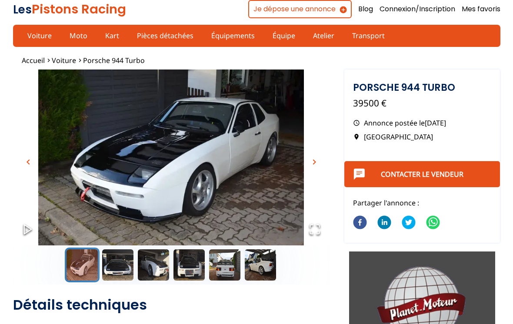
click at [314, 156] on button "chevron_right" at bounding box center [314, 162] width 13 height 13
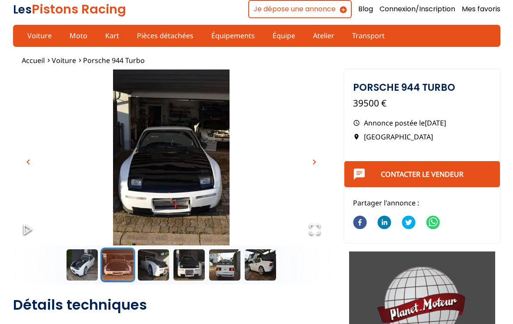
click at [304, 160] on img "Go to Slide 2" at bounding box center [171, 158] width 317 height 176
click at [316, 157] on span "chevron_right" at bounding box center [314, 162] width 10 height 10
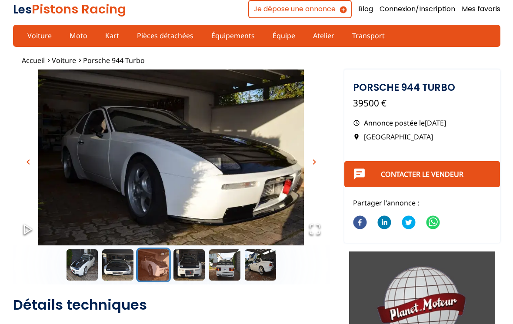
click at [311, 160] on span "chevron_right" at bounding box center [314, 162] width 10 height 10
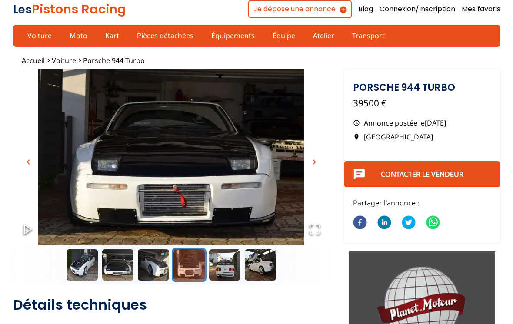
click at [316, 156] on button "chevron_right" at bounding box center [314, 162] width 13 height 13
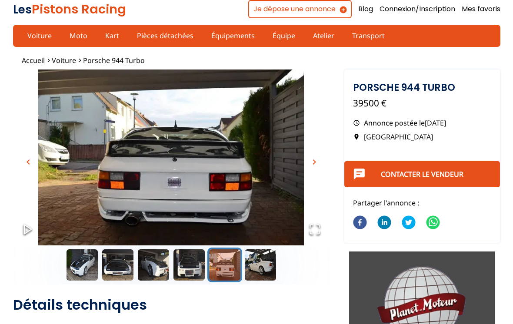
click at [313, 159] on span "chevron_right" at bounding box center [314, 162] width 10 height 10
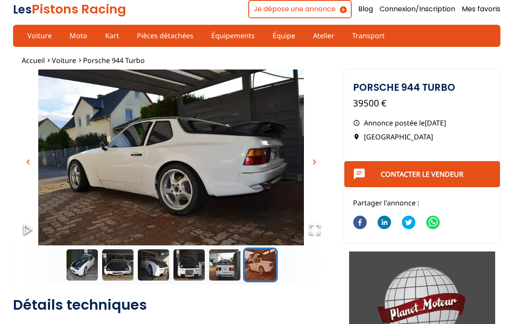
click at [318, 151] on img "Go to Slide 6" at bounding box center [171, 158] width 317 height 176
click at [309, 164] on button "chevron_right" at bounding box center [314, 162] width 13 height 13
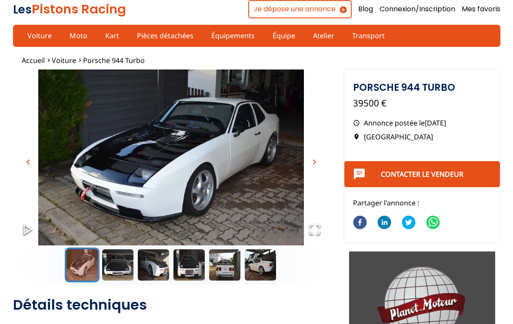
click at [317, 156] on button "chevron_right" at bounding box center [314, 162] width 13 height 13
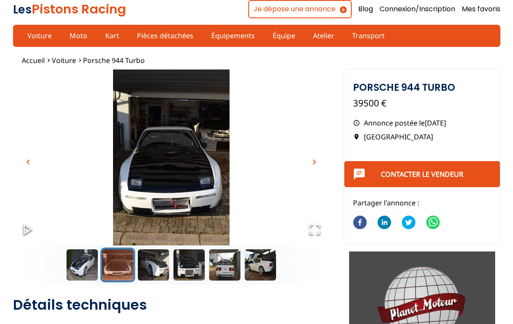
click at [317, 157] on span "chevron_right" at bounding box center [314, 162] width 10 height 10
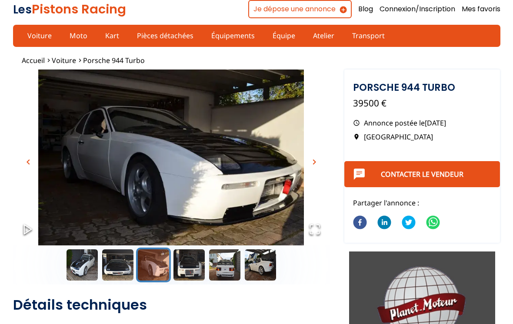
click at [313, 156] on button "chevron_right" at bounding box center [314, 162] width 13 height 13
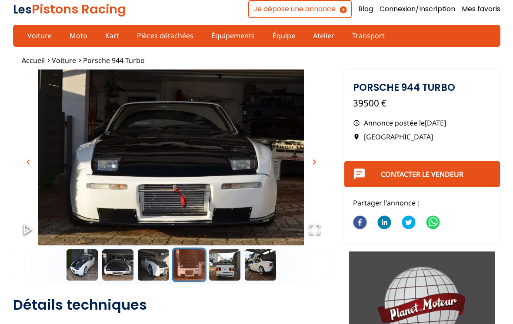
click at [316, 156] on button "chevron_right" at bounding box center [314, 162] width 13 height 13
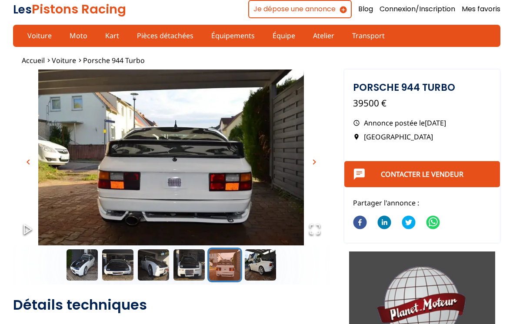
click at [314, 153] on img "Go to Slide 5" at bounding box center [171, 158] width 317 height 176
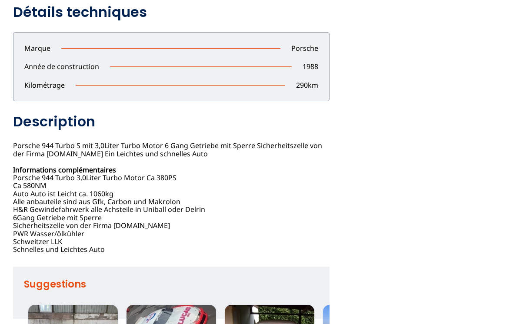
scroll to position [293, 0]
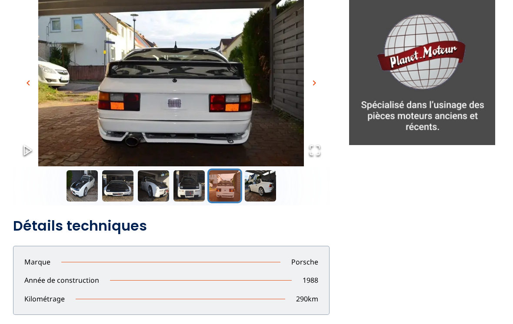
click at [313, 80] on span "chevron_right" at bounding box center [314, 83] width 10 height 10
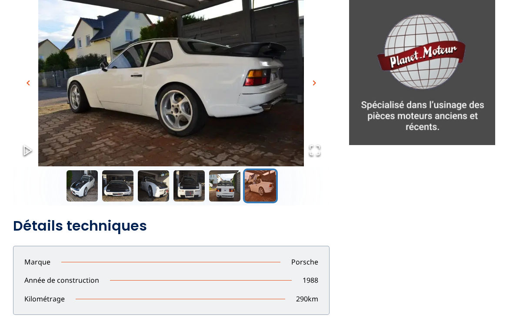
click at [310, 78] on span "chevron_right" at bounding box center [314, 83] width 10 height 10
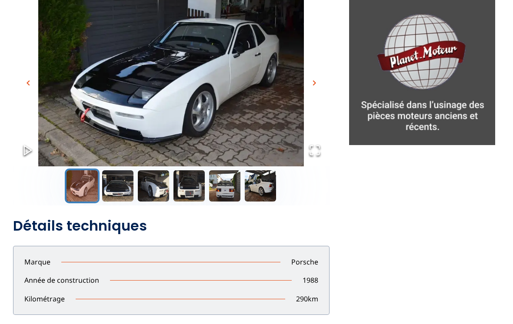
click at [308, 80] on button "chevron_right" at bounding box center [314, 82] width 13 height 13
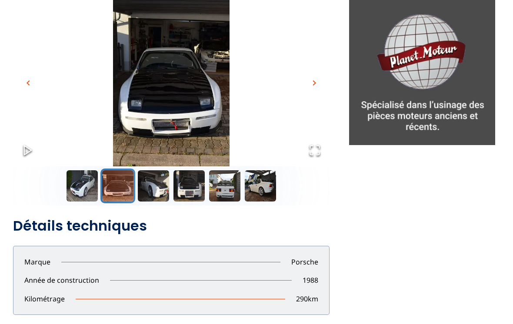
click at [308, 85] on button "chevron_right" at bounding box center [314, 82] width 13 height 13
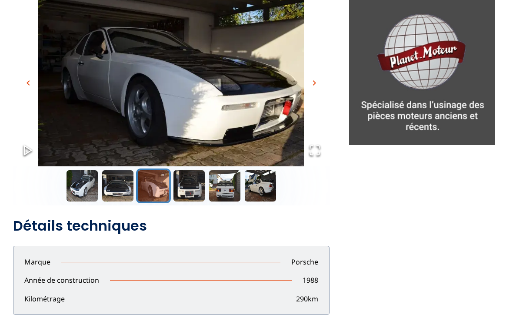
click at [308, 78] on img "Go to Slide 3" at bounding box center [171, 78] width 317 height 176
click at [312, 73] on img "Go to Slide 3" at bounding box center [171, 78] width 317 height 176
click at [315, 80] on span "chevron_right" at bounding box center [314, 83] width 10 height 10
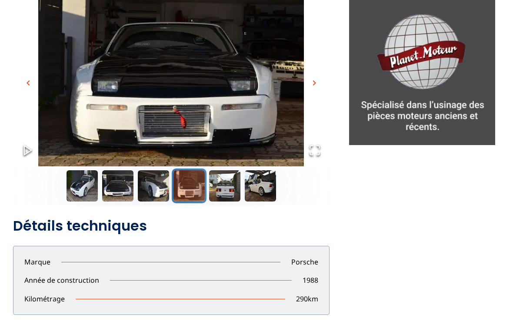
click at [315, 82] on span "chevron_right" at bounding box center [314, 83] width 10 height 10
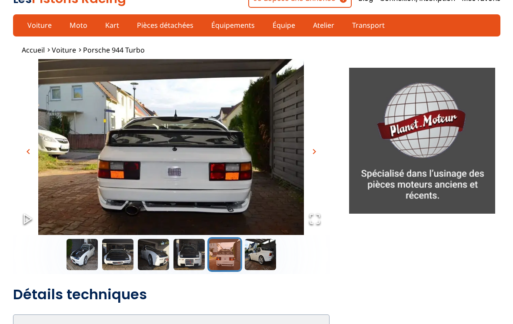
scroll to position [0, 0]
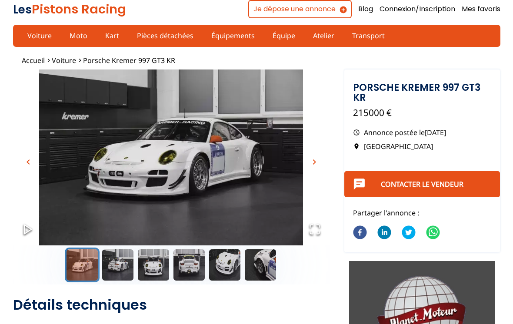
click at [311, 157] on span "chevron_right" at bounding box center [314, 162] width 10 height 10
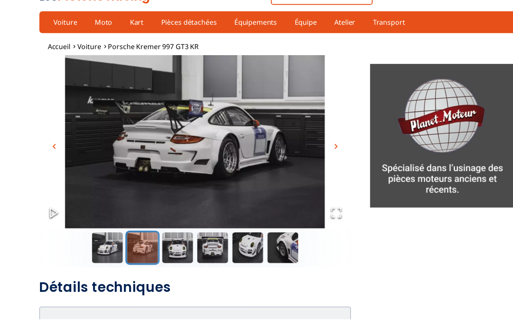
scroll to position [15, 0]
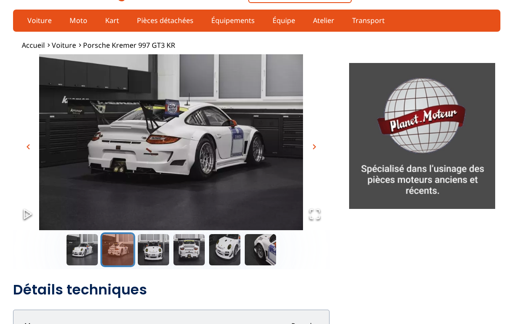
click at [313, 141] on button "chevron_right" at bounding box center [314, 146] width 13 height 13
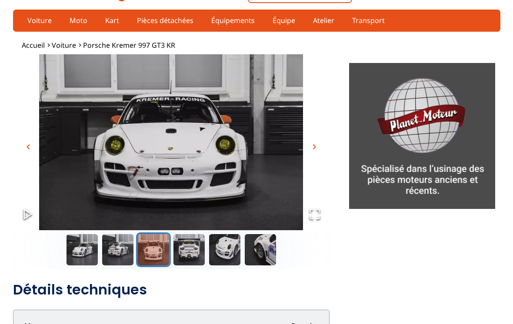
click at [313, 140] on button "chevron_right" at bounding box center [314, 146] width 13 height 13
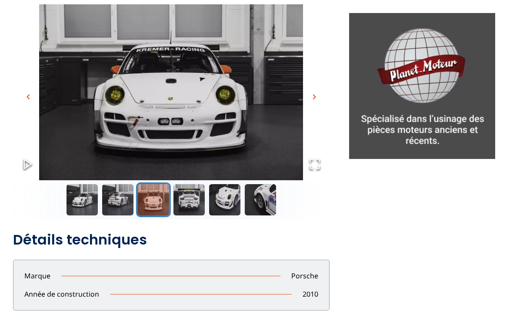
scroll to position [61, 0]
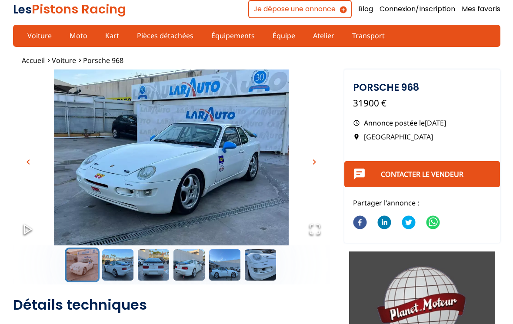
click at [314, 165] on span "chevron_right" at bounding box center [314, 162] width 10 height 10
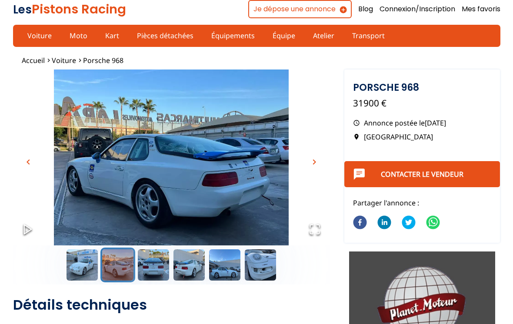
click at [313, 157] on span "chevron_right" at bounding box center [314, 162] width 10 height 10
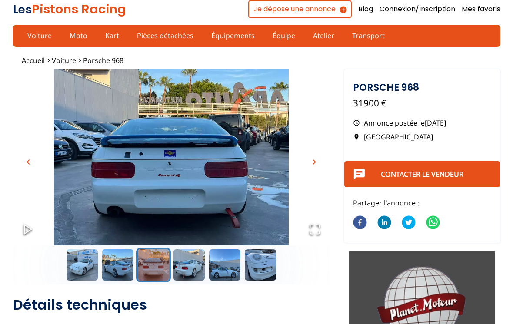
click at [311, 157] on span "chevron_right" at bounding box center [314, 162] width 10 height 10
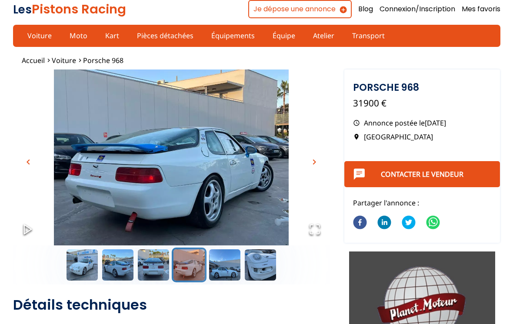
click at [312, 159] on span "chevron_right" at bounding box center [314, 162] width 10 height 10
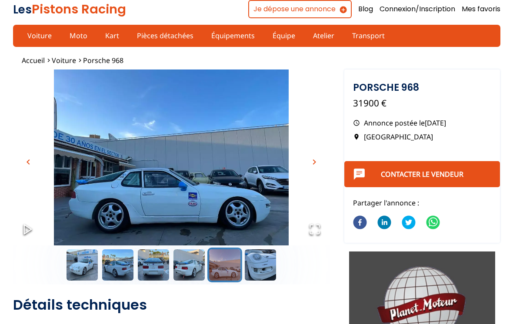
click at [312, 159] on span "chevron_right" at bounding box center [314, 162] width 10 height 10
click at [314, 153] on img "Go to Slide 5" at bounding box center [171, 158] width 317 height 176
click at [316, 157] on span "chevron_right" at bounding box center [314, 162] width 10 height 10
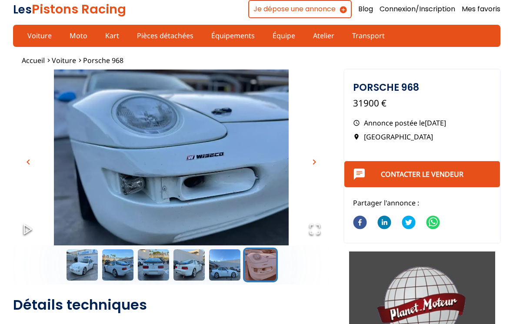
click at [309, 161] on button "chevron_right" at bounding box center [314, 162] width 13 height 13
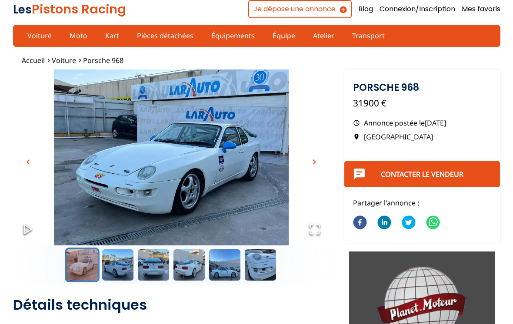
click at [310, 160] on span "chevron_right" at bounding box center [314, 162] width 10 height 10
click at [309, 159] on button "chevron_right" at bounding box center [314, 162] width 13 height 13
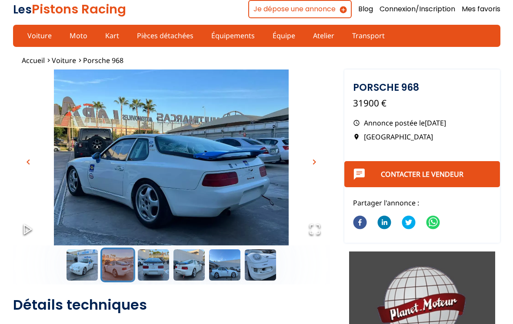
click at [319, 149] on img "Go to Slide 2" at bounding box center [171, 158] width 317 height 176
click at [306, 162] on img "Go to Slide 2" at bounding box center [171, 158] width 317 height 176
click at [314, 158] on span "chevron_right" at bounding box center [314, 162] width 10 height 10
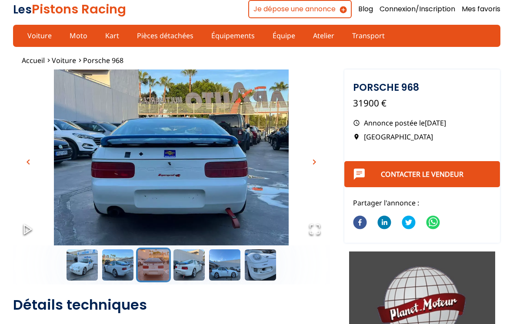
click at [315, 152] on img "Go to Slide 3" at bounding box center [171, 158] width 317 height 176
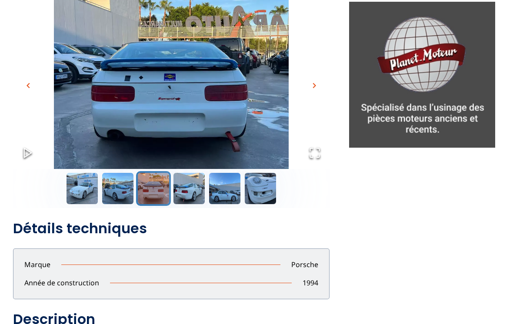
click at [317, 87] on span "chevron_right" at bounding box center [314, 86] width 10 height 10
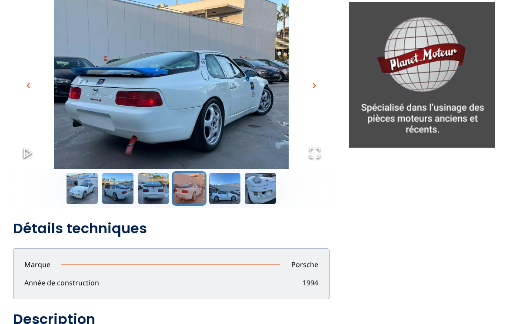
click at [315, 81] on span "chevron_right" at bounding box center [314, 85] width 10 height 10
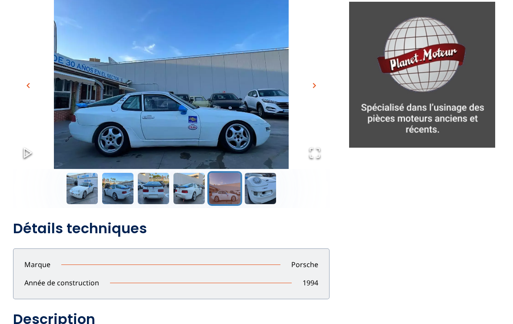
click at [318, 83] on span "chevron_right" at bounding box center [314, 85] width 10 height 10
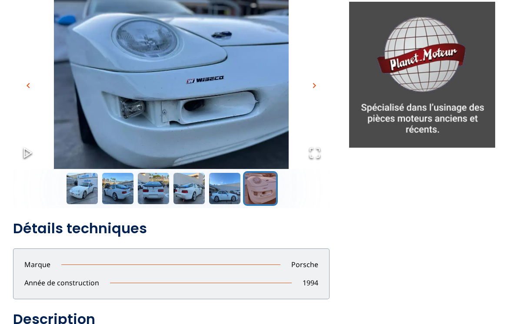
click at [314, 91] on button "chevron_right" at bounding box center [314, 85] width 13 height 13
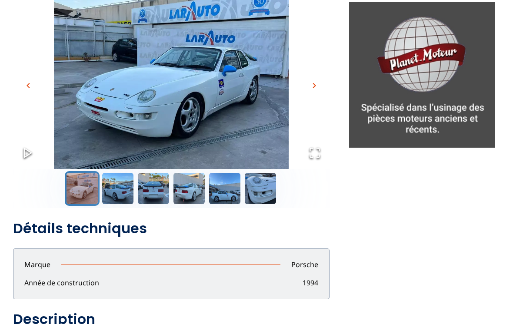
click at [318, 84] on span "chevron_right" at bounding box center [314, 85] width 10 height 10
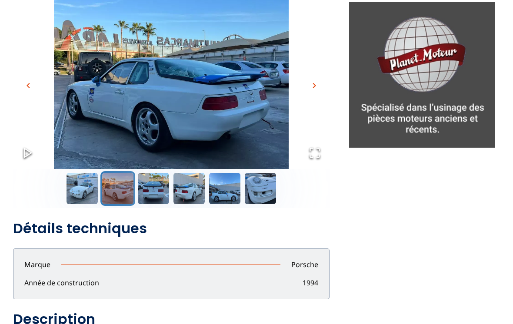
click at [318, 83] on span "chevron_right" at bounding box center [314, 85] width 10 height 10
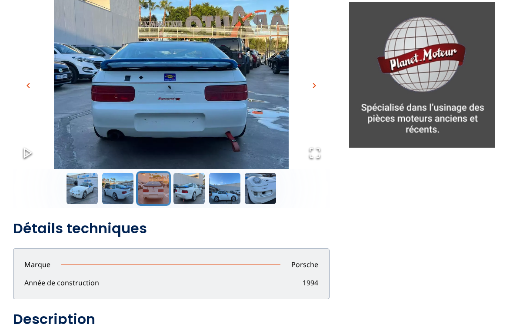
click at [316, 83] on span "chevron_right" at bounding box center [314, 85] width 10 height 10
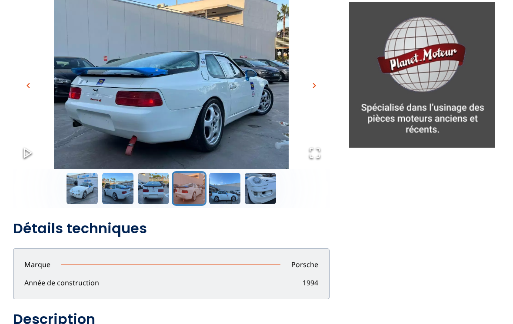
click at [318, 79] on img "Go to Slide 4" at bounding box center [171, 81] width 317 height 176
click at [315, 80] on button "chevron_right" at bounding box center [314, 85] width 13 height 13
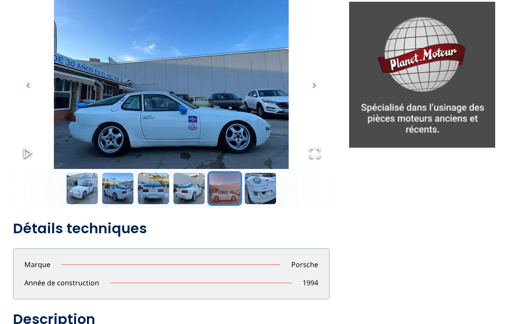
click at [311, 82] on span "chevron_right" at bounding box center [314, 85] width 10 height 10
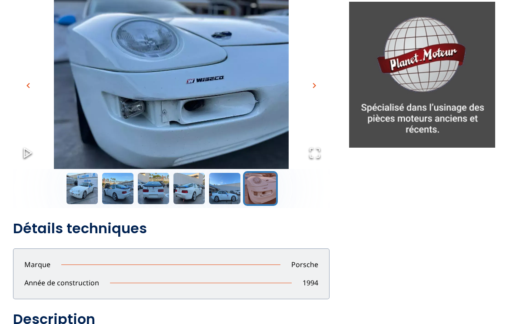
click at [311, 80] on span "chevron_right" at bounding box center [314, 85] width 10 height 10
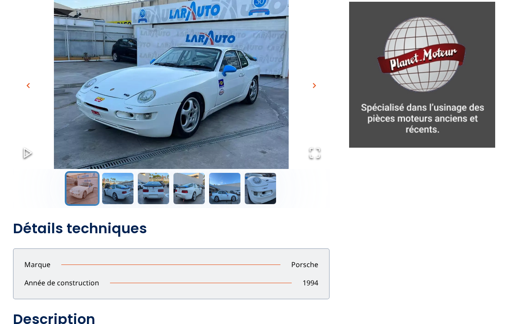
click at [310, 82] on span "chevron_right" at bounding box center [314, 85] width 10 height 10
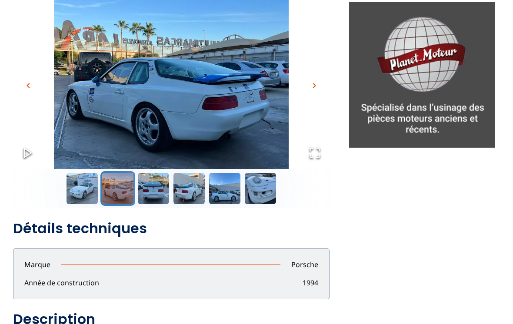
click at [310, 84] on span "chevron_right" at bounding box center [314, 85] width 10 height 10
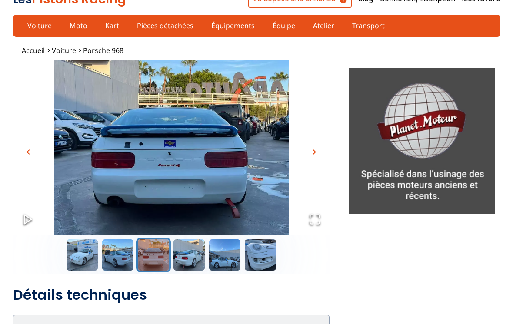
scroll to position [0, 0]
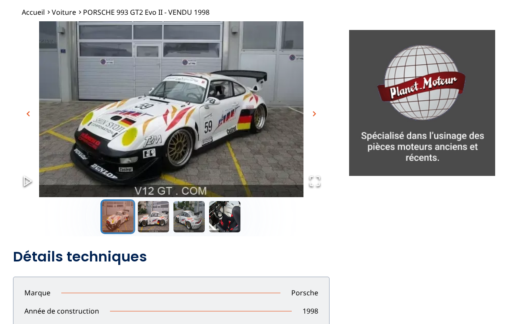
scroll to position [50, 0]
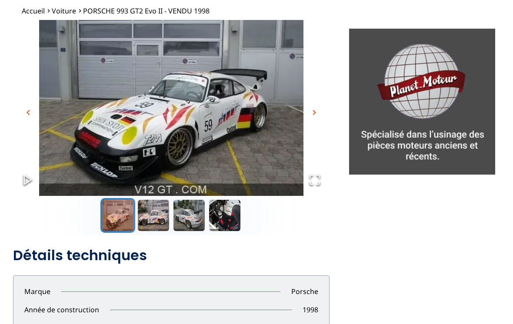
click at [315, 106] on button "chevron_right" at bounding box center [314, 112] width 13 height 13
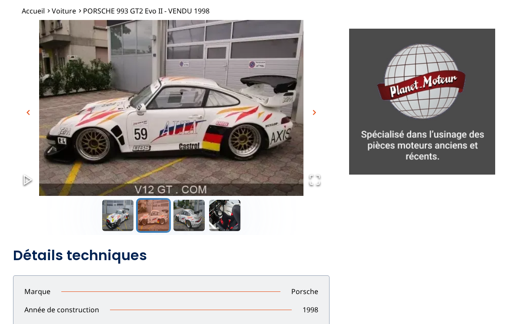
click at [322, 105] on img "Go to Slide 2" at bounding box center [171, 108] width 317 height 176
click at [319, 106] on img "Go to Slide 2" at bounding box center [171, 108] width 317 height 176
click at [318, 111] on span "chevron_right" at bounding box center [314, 112] width 10 height 10
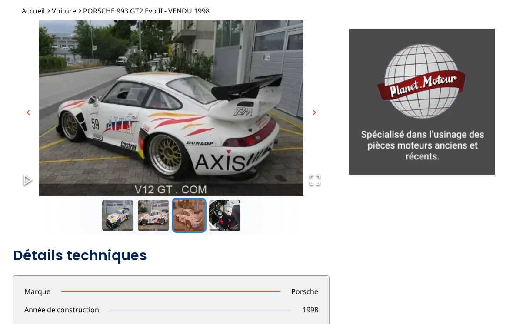
click at [321, 105] on img "Go to Slide 3" at bounding box center [171, 108] width 317 height 176
click at [318, 101] on img "Go to Slide 3" at bounding box center [171, 108] width 317 height 176
click at [314, 110] on span "chevron_right" at bounding box center [314, 112] width 10 height 10
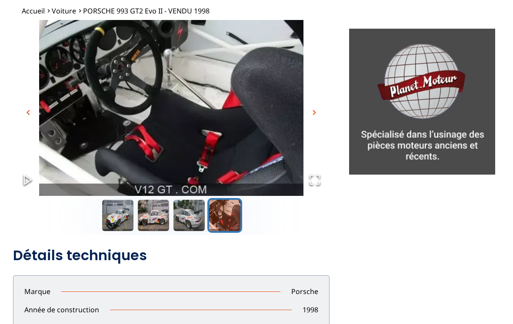
click at [314, 101] on img "Go to Slide 4" at bounding box center [171, 108] width 317 height 176
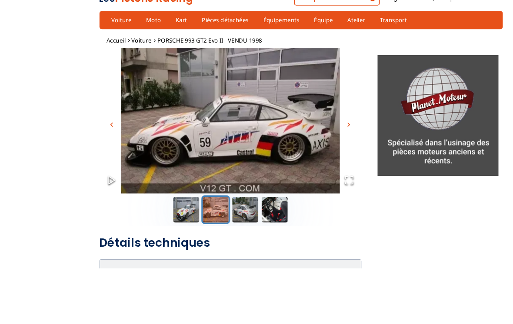
scroll to position [44, 0]
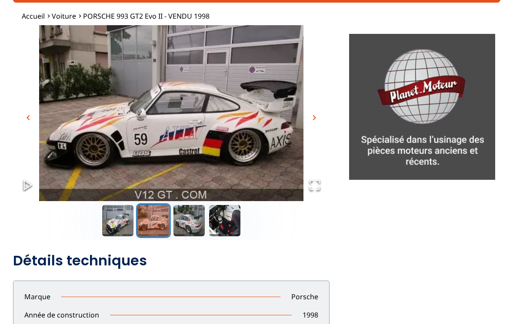
click at [312, 115] on span "chevron_right" at bounding box center [314, 118] width 10 height 10
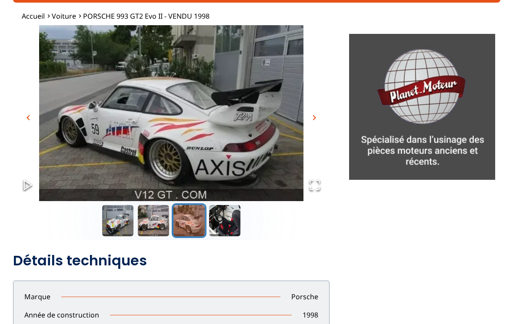
click at [316, 110] on img "Go to Slide 3" at bounding box center [171, 113] width 317 height 176
click at [312, 115] on span "chevron_right" at bounding box center [314, 118] width 10 height 10
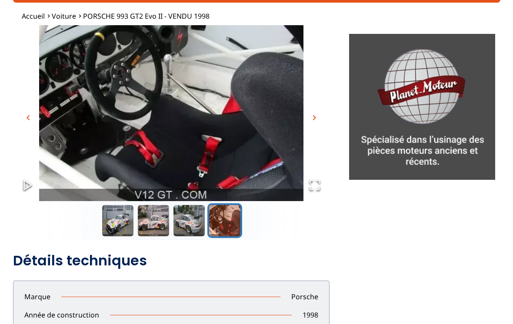
click at [314, 109] on img "Go to Slide 4" at bounding box center [171, 113] width 317 height 176
click at [312, 114] on span "chevron_right" at bounding box center [314, 118] width 10 height 10
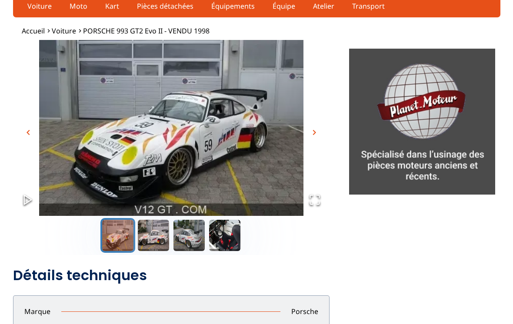
scroll to position [30, 0]
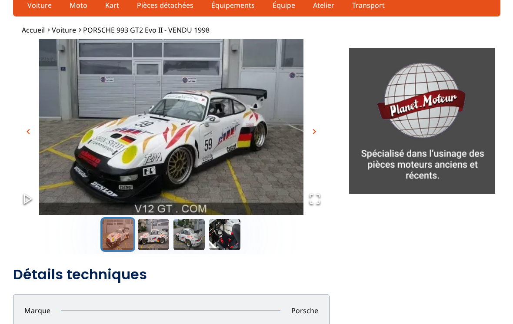
click at [329, 83] on img "Go to Slide 2" at bounding box center [487, 127] width 317 height 176
click at [311, 127] on span "chevron_right" at bounding box center [314, 131] width 10 height 10
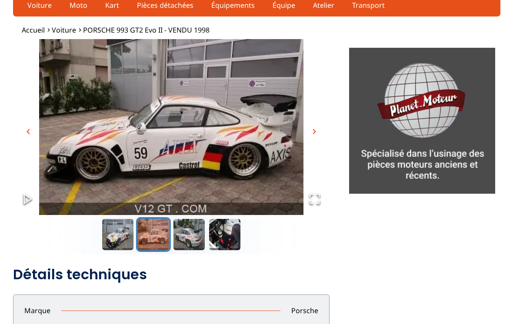
click at [312, 125] on button "chevron_right" at bounding box center [314, 131] width 13 height 13
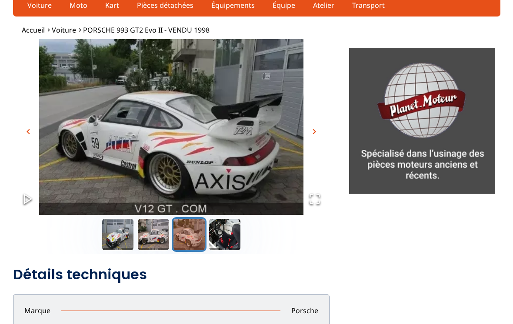
click at [312, 120] on img "Go to Slide 3" at bounding box center [171, 127] width 317 height 176
click at [312, 124] on img "Go to Slide 3" at bounding box center [171, 127] width 317 height 176
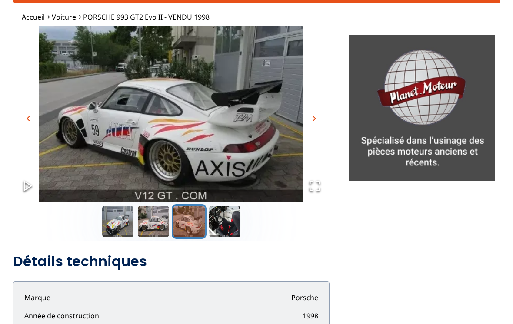
scroll to position [20, 0]
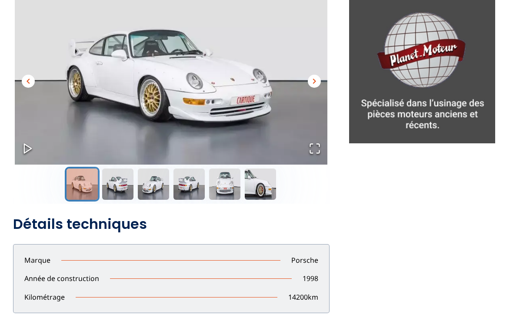
scroll to position [64, 0]
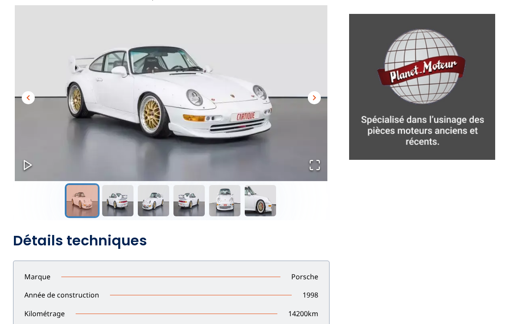
click at [316, 96] on span "chevron_right" at bounding box center [314, 98] width 10 height 10
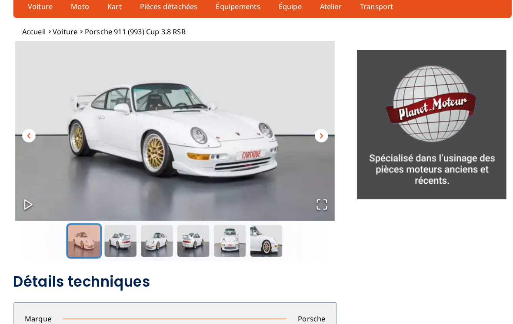
scroll to position [30, 0]
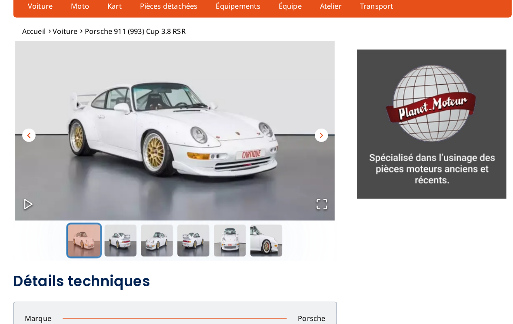
click at [315, 131] on span "chevron_right" at bounding box center [314, 132] width 10 height 10
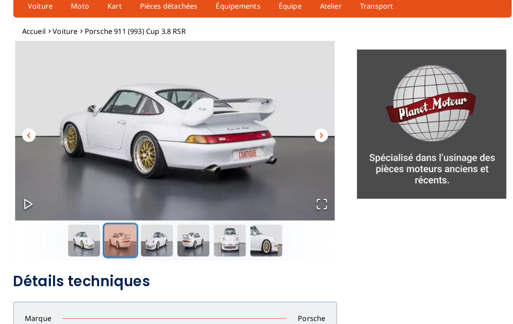
click at [321, 126] on img "Go to Slide 2" at bounding box center [171, 128] width 317 height 176
click at [316, 131] on span "chevron_right" at bounding box center [314, 132] width 10 height 10
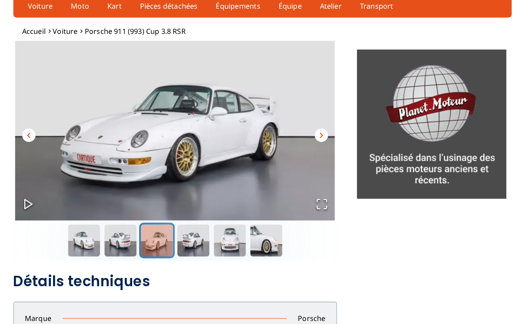
click at [312, 134] on span "chevron_right" at bounding box center [314, 132] width 10 height 10
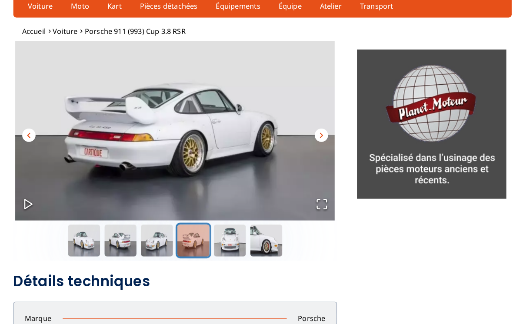
click at [313, 130] on span "chevron_right" at bounding box center [314, 132] width 10 height 10
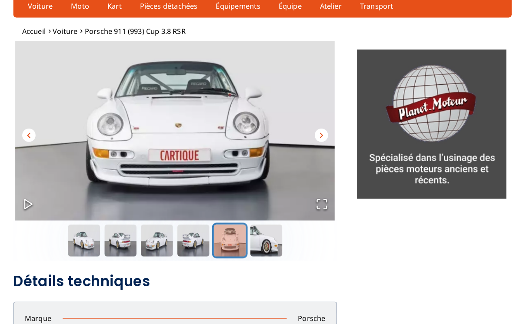
click at [312, 129] on span "chevron_right" at bounding box center [314, 132] width 10 height 10
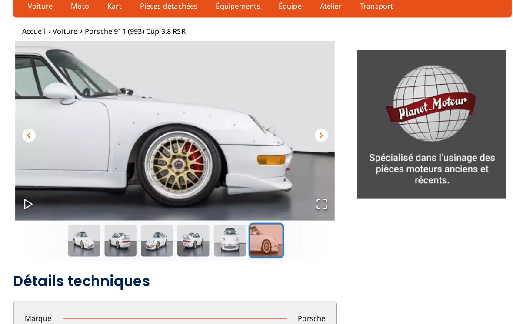
click at [312, 126] on button "chevron_right" at bounding box center [314, 132] width 13 height 13
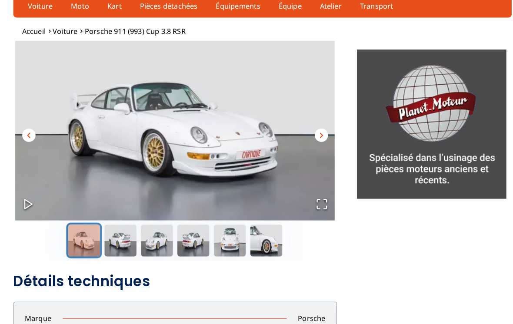
click at [315, 127] on span "chevron_right" at bounding box center [314, 132] width 10 height 10
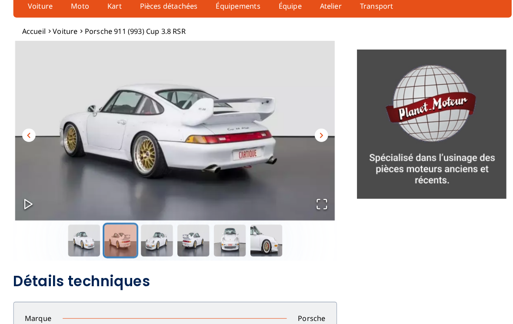
click at [313, 127] on span "chevron_right" at bounding box center [314, 132] width 10 height 10
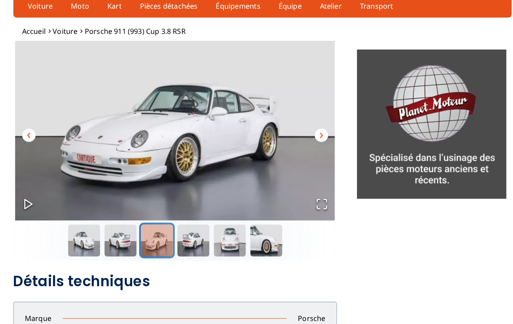
click at [313, 127] on span "chevron_right" at bounding box center [314, 132] width 10 height 10
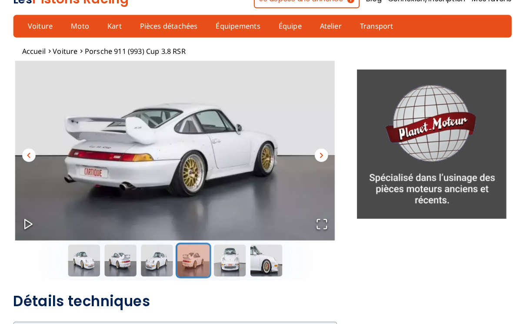
scroll to position [0, 0]
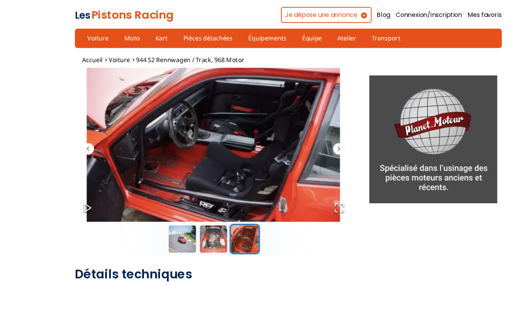
scroll to position [18, 0]
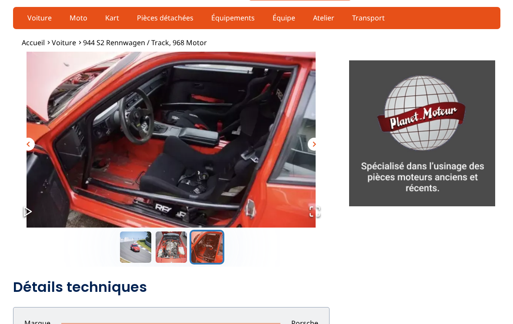
click at [316, 145] on span "chevron_right" at bounding box center [314, 144] width 10 height 10
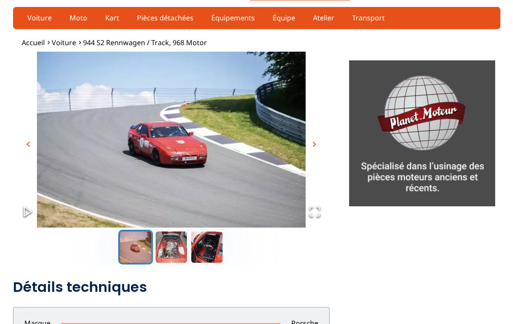
click at [311, 141] on span "chevron_right" at bounding box center [314, 144] width 10 height 10
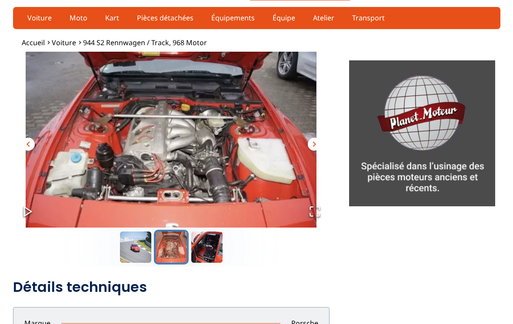
click at [313, 138] on button "chevron_right" at bounding box center [314, 144] width 13 height 13
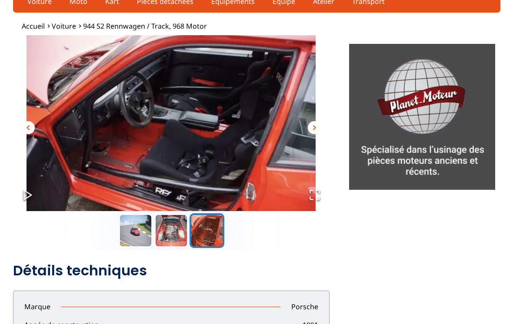
scroll to position [15, 0]
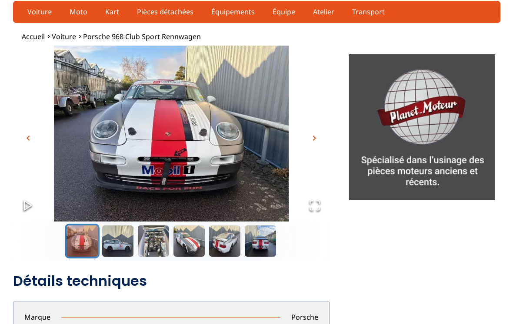
scroll to position [26, 0]
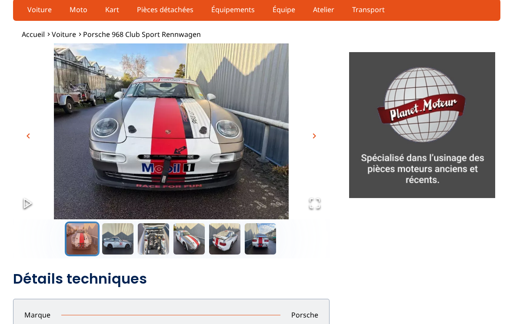
click at [307, 133] on img "Go to Slide 1" at bounding box center [171, 131] width 317 height 176
click at [310, 134] on span "chevron_right" at bounding box center [314, 136] width 10 height 10
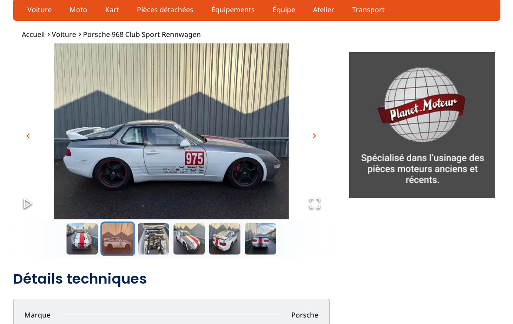
click at [315, 131] on span "chevron_right" at bounding box center [314, 136] width 10 height 10
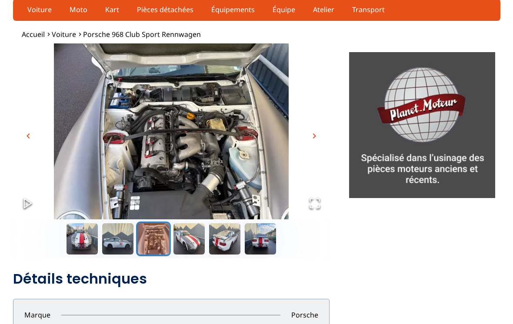
click at [316, 127] on img "Go to Slide 3" at bounding box center [171, 131] width 317 height 176
click at [318, 132] on span "chevron_right" at bounding box center [314, 136] width 10 height 10
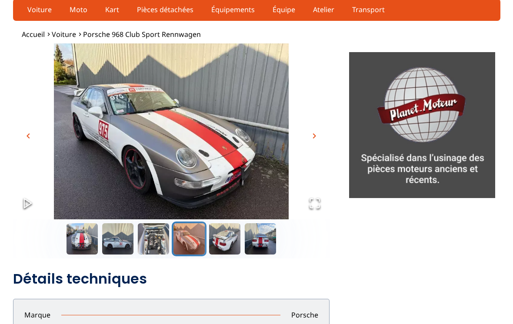
click at [313, 128] on img "Go to Slide 4" at bounding box center [171, 131] width 317 height 176
click at [314, 137] on span "chevron_right" at bounding box center [314, 136] width 10 height 10
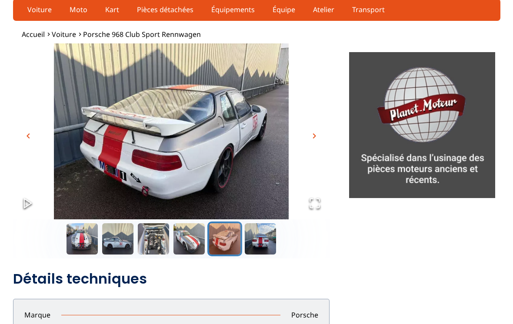
click at [313, 135] on span "chevron_right" at bounding box center [314, 136] width 10 height 10
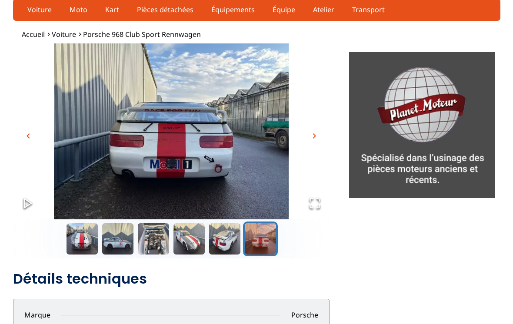
click at [312, 138] on span "chevron_right" at bounding box center [314, 136] width 10 height 10
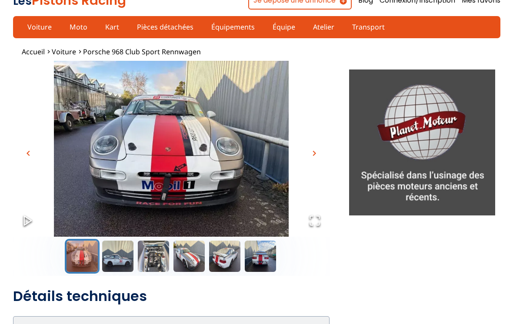
scroll to position [0, 0]
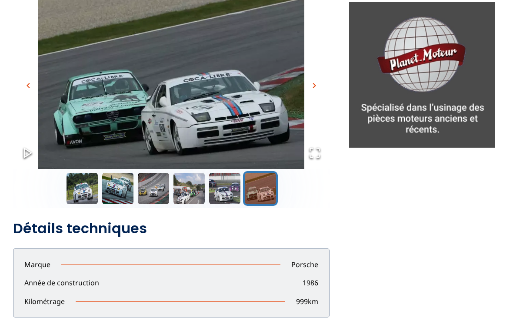
scroll to position [76, 0]
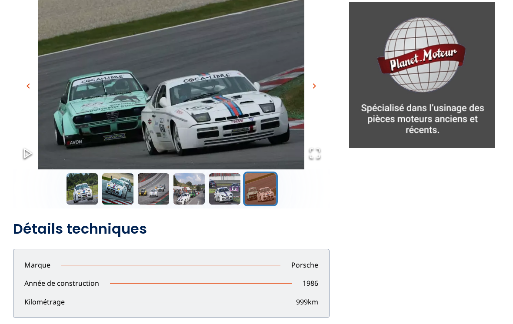
click at [320, 81] on button "chevron_right" at bounding box center [314, 86] width 13 height 13
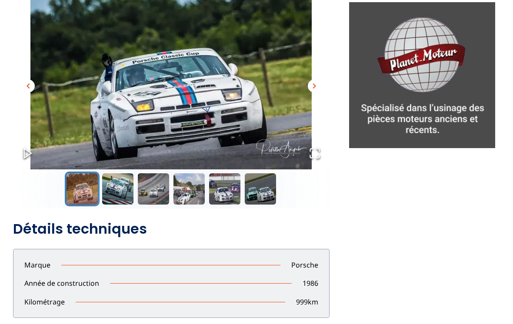
click at [327, 82] on img "Go to Slide 1" at bounding box center [171, 81] width 317 height 176
click at [319, 83] on span "chevron_right" at bounding box center [314, 86] width 10 height 10
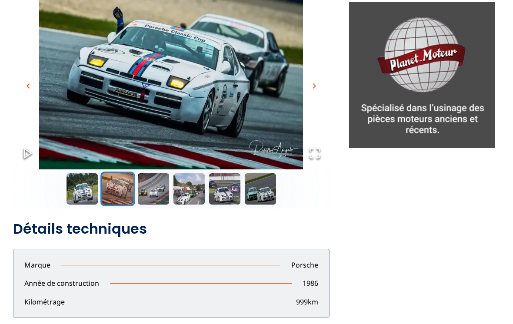
click at [318, 82] on span "chevron_right" at bounding box center [314, 86] width 10 height 10
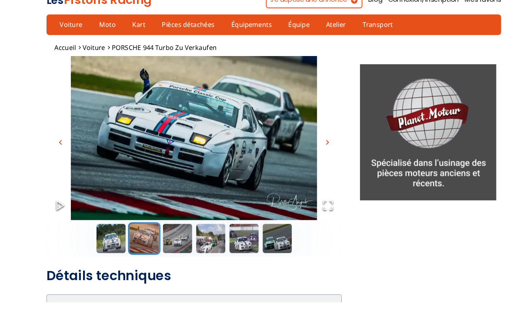
scroll to position [35, 0]
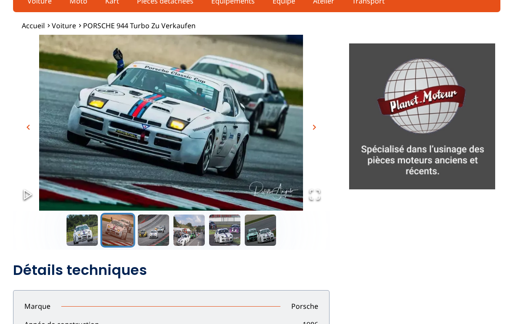
click at [312, 128] on span "chevron_right" at bounding box center [314, 127] width 10 height 10
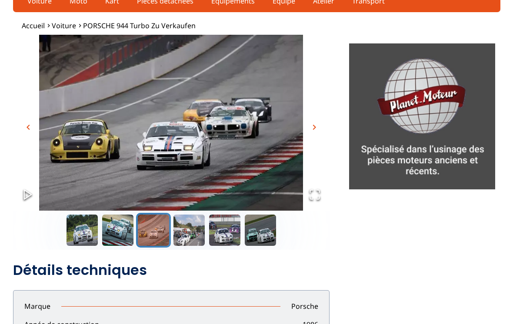
click at [318, 122] on span "chevron_right" at bounding box center [314, 127] width 10 height 10
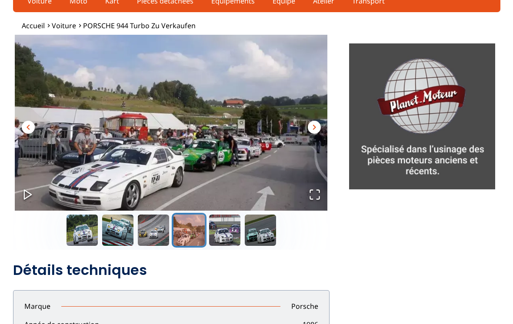
click at [317, 123] on span "chevron_right" at bounding box center [314, 127] width 10 height 10
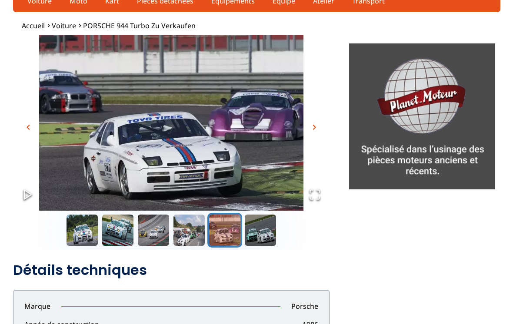
click at [317, 116] on img "Go to Slide 5" at bounding box center [171, 123] width 317 height 176
click at [311, 124] on span "chevron_right" at bounding box center [314, 127] width 10 height 10
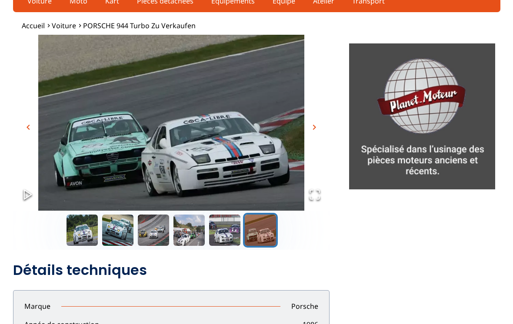
click at [313, 121] on button "chevron_right" at bounding box center [314, 127] width 13 height 13
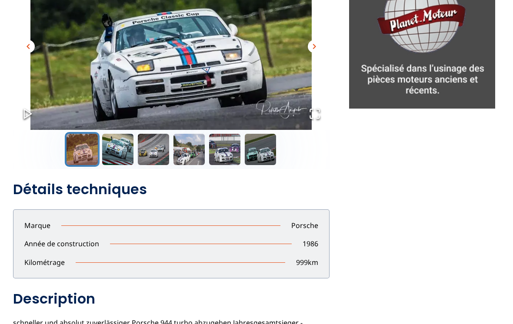
scroll to position [0, 0]
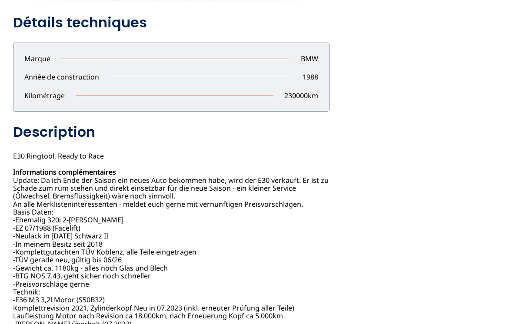
scroll to position [283, 0]
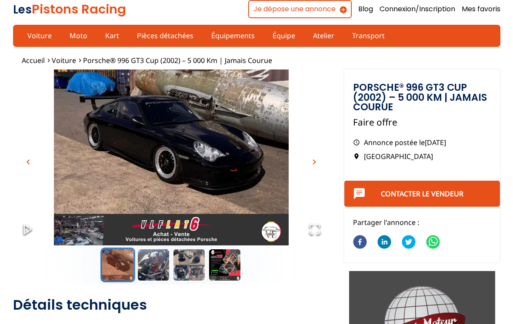
click at [308, 161] on button "chevron_right" at bounding box center [314, 162] width 13 height 13
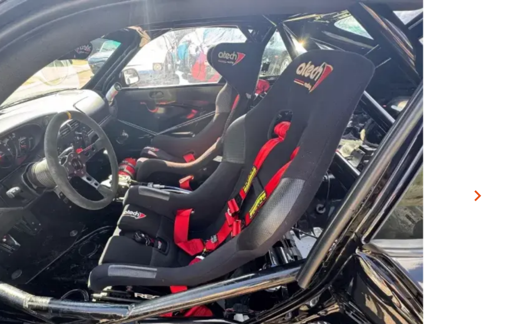
scroll to position [10, 0]
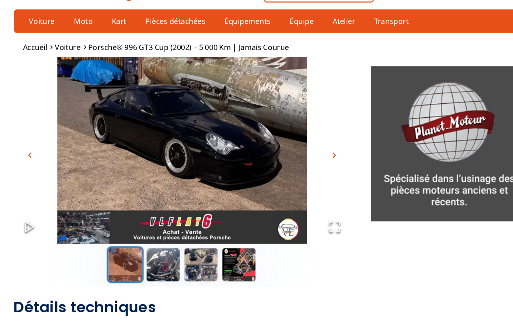
click at [318, 135] on img "Go to Slide 1" at bounding box center [171, 148] width 317 height 176
click at [312, 147] on span "chevron_right" at bounding box center [314, 152] width 10 height 10
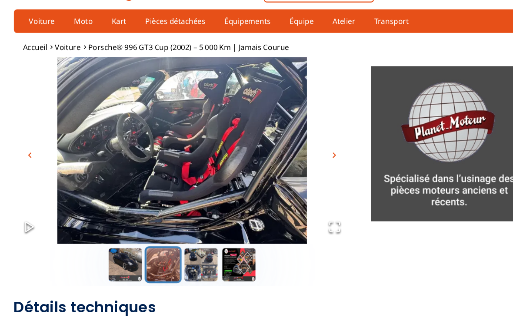
click at [310, 147] on span "chevron_right" at bounding box center [314, 152] width 10 height 10
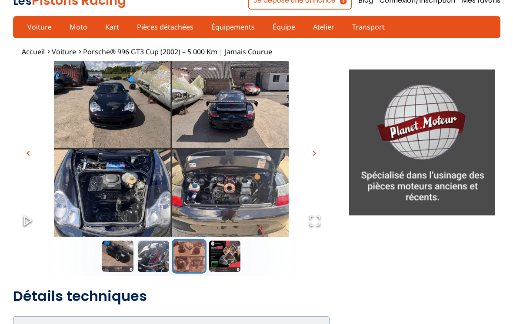
scroll to position [0, 0]
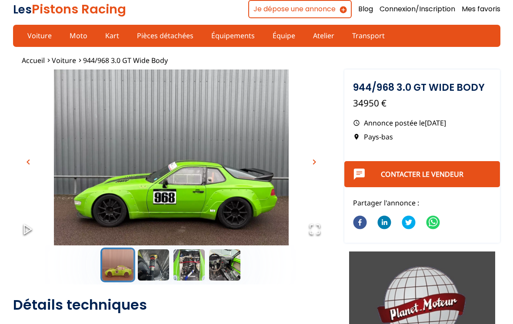
click at [305, 160] on img "Go to Slide 1" at bounding box center [171, 158] width 317 height 176
click at [307, 159] on img "Go to Slide 1" at bounding box center [171, 158] width 317 height 176
click at [313, 157] on span "chevron_right" at bounding box center [314, 162] width 10 height 10
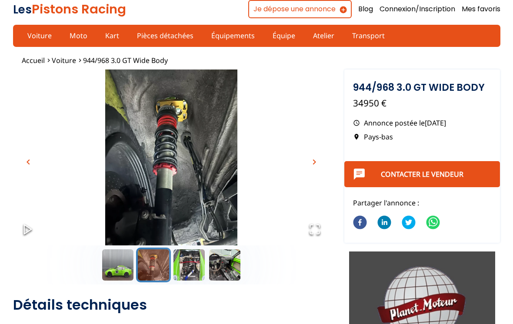
click at [309, 147] on img "Go to Slide 2" at bounding box center [171, 158] width 317 height 176
click at [312, 161] on span "chevron_right" at bounding box center [314, 162] width 10 height 10
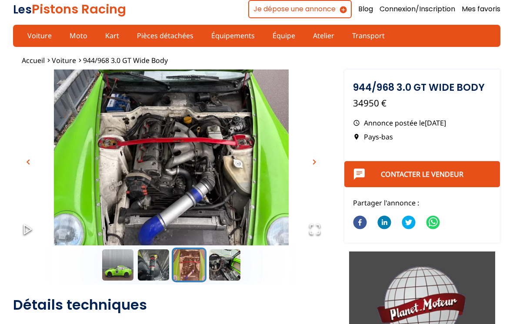
click at [311, 160] on span "chevron_right" at bounding box center [314, 162] width 10 height 10
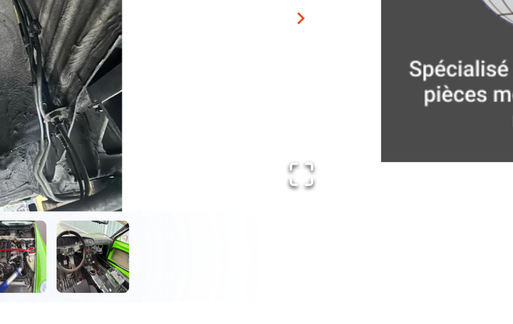
scroll to position [30, 0]
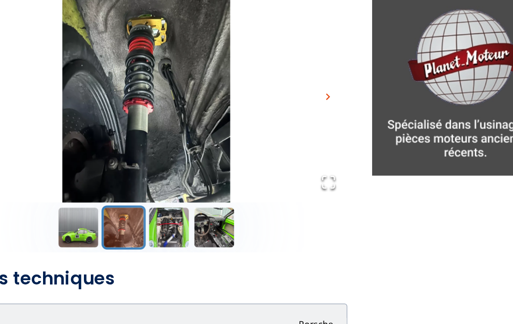
click at [309, 127] on span "chevron_right" at bounding box center [314, 132] width 10 height 10
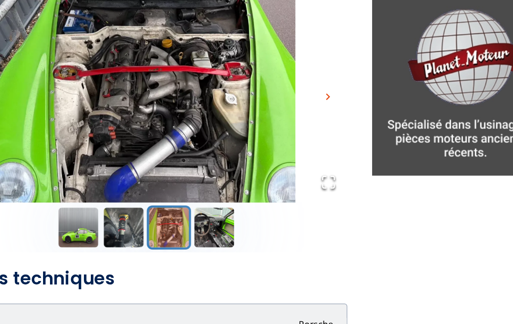
click at [309, 127] on span "chevron_right" at bounding box center [314, 132] width 10 height 10
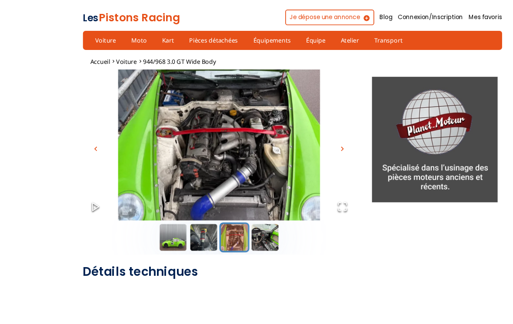
scroll to position [18, 0]
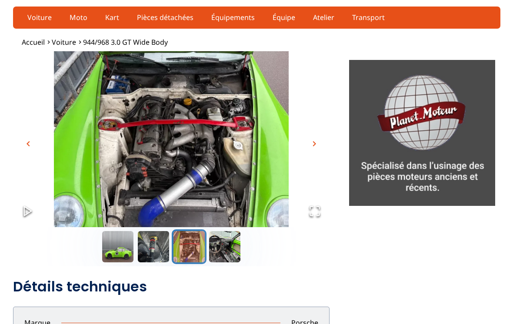
click at [313, 140] on span "chevron_right" at bounding box center [314, 144] width 10 height 10
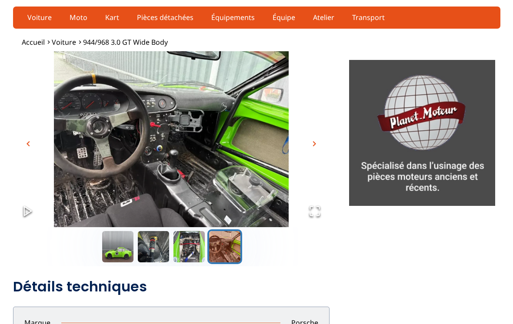
click at [315, 136] on img "Go to Slide 4" at bounding box center [171, 139] width 317 height 176
click at [312, 137] on button "chevron_right" at bounding box center [314, 143] width 13 height 13
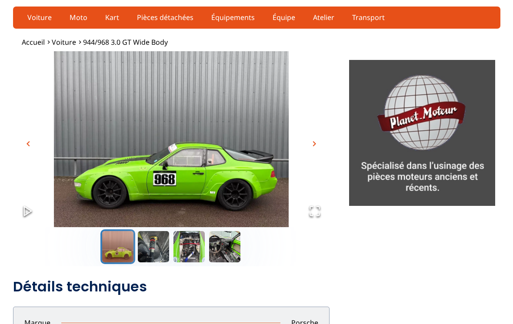
click at [312, 136] on img "Go to Slide 1" at bounding box center [171, 139] width 317 height 176
click at [309, 143] on button "chevron_right" at bounding box center [314, 143] width 13 height 13
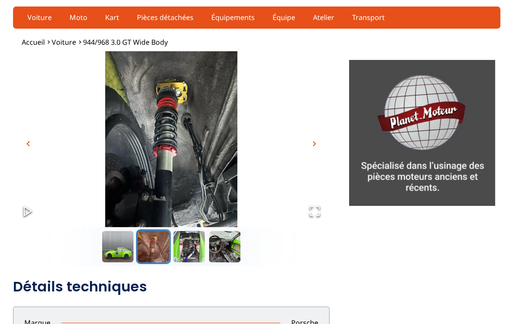
click at [310, 139] on span "chevron_right" at bounding box center [314, 144] width 10 height 10
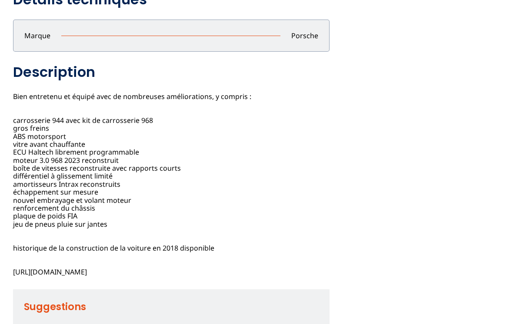
scroll to position [290, 0]
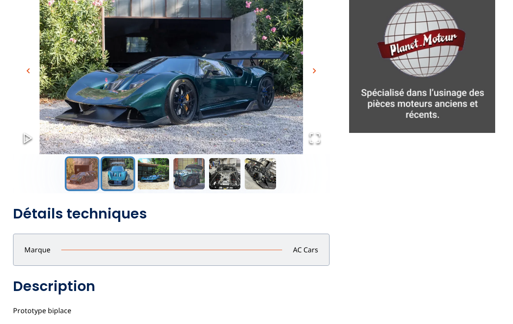
click at [115, 174] on button "Go to Slide 2" at bounding box center [117, 174] width 35 height 35
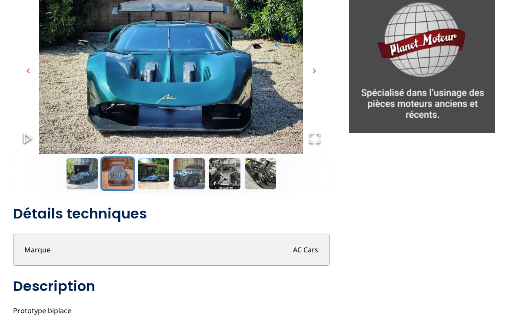
click at [314, 70] on span "chevron_right" at bounding box center [314, 71] width 10 height 10
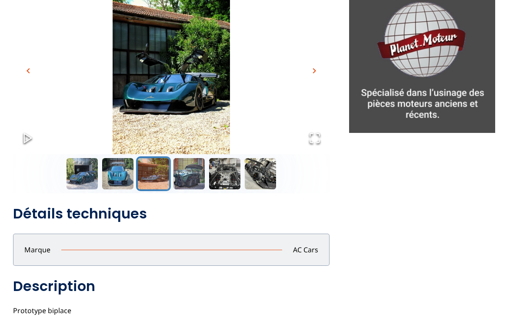
click at [312, 66] on span "chevron_right" at bounding box center [314, 71] width 10 height 10
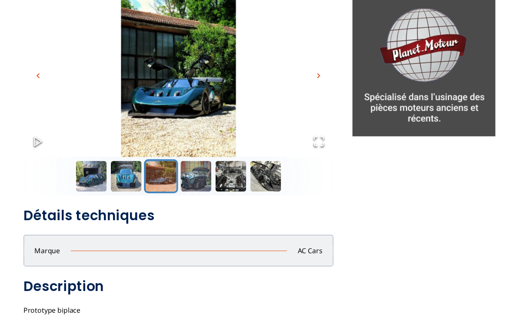
scroll to position [92, 0]
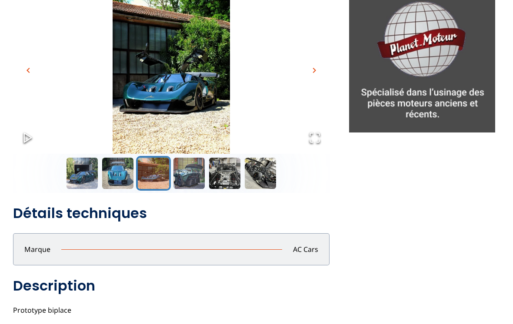
click at [315, 69] on span "chevron_right" at bounding box center [314, 70] width 10 height 10
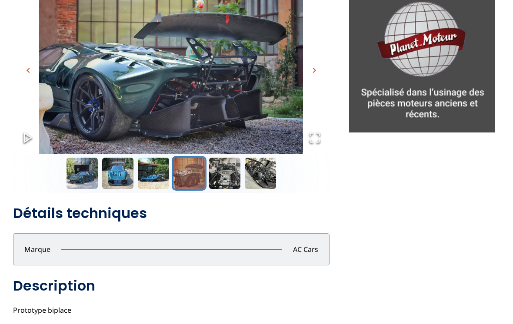
click at [311, 63] on img "Go to Slide 4" at bounding box center [171, 66] width 317 height 176
click at [311, 68] on span "chevron_right" at bounding box center [314, 70] width 10 height 10
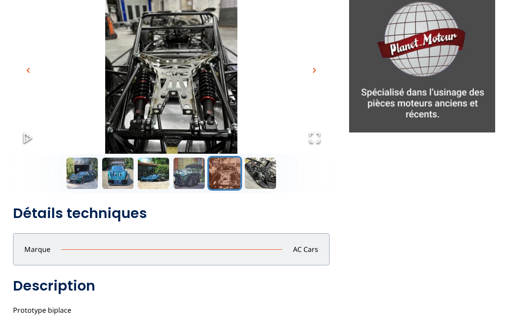
click at [316, 65] on span "chevron_right" at bounding box center [314, 70] width 10 height 10
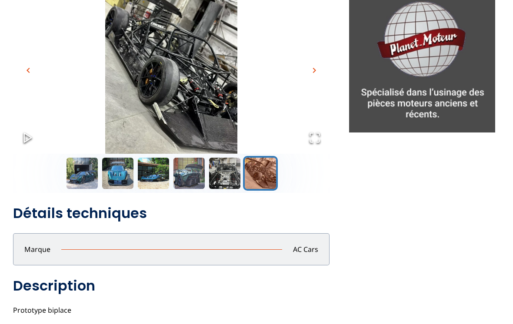
click at [315, 65] on span "chevron_right" at bounding box center [314, 70] width 10 height 10
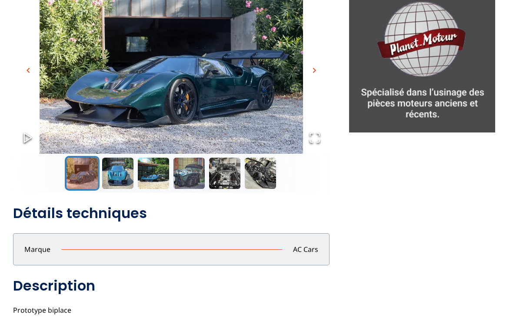
click at [314, 63] on img "Go to Slide 1" at bounding box center [171, 66] width 317 height 176
click at [311, 60] on img "Go to Slide 1" at bounding box center [171, 66] width 317 height 176
click at [310, 63] on img "Go to Slide 1" at bounding box center [171, 66] width 317 height 176
click at [316, 58] on img "Go to Slide 1" at bounding box center [171, 66] width 317 height 176
click at [308, 68] on button "chevron_right" at bounding box center [314, 70] width 13 height 13
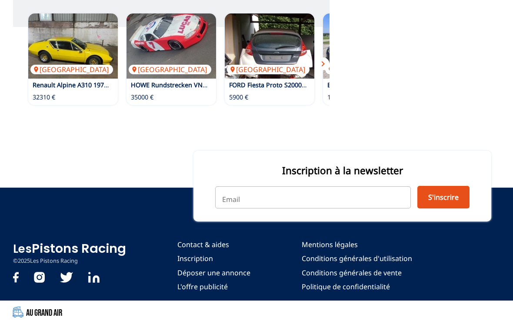
scroll to position [763, 0]
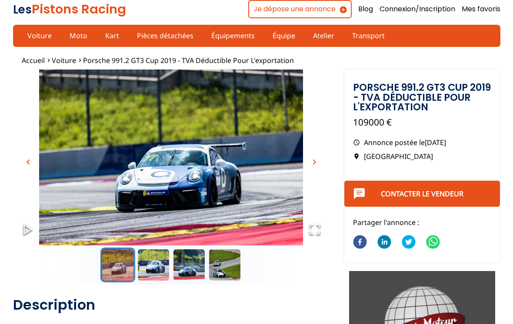
click at [308, 157] on img "Go to Slide 1" at bounding box center [171, 158] width 317 height 176
click at [315, 155] on img "Go to Slide 1" at bounding box center [171, 158] width 317 height 176
click at [315, 166] on span "chevron_right" at bounding box center [314, 162] width 10 height 10
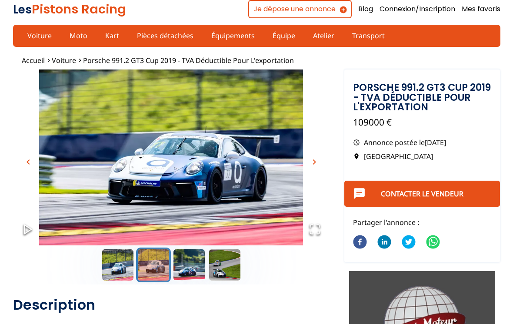
click at [313, 160] on span "chevron_right" at bounding box center [314, 162] width 10 height 10
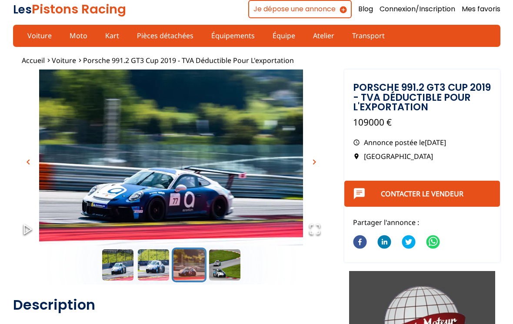
click at [311, 161] on span "chevron_right" at bounding box center [314, 162] width 10 height 10
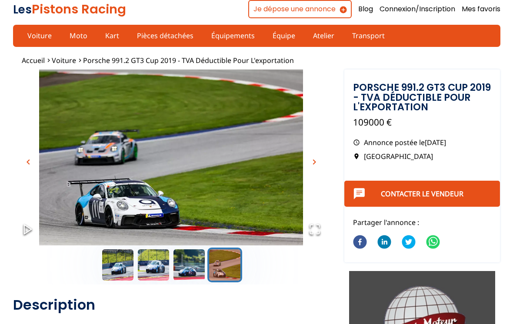
click at [313, 162] on span "chevron_right" at bounding box center [314, 162] width 10 height 10
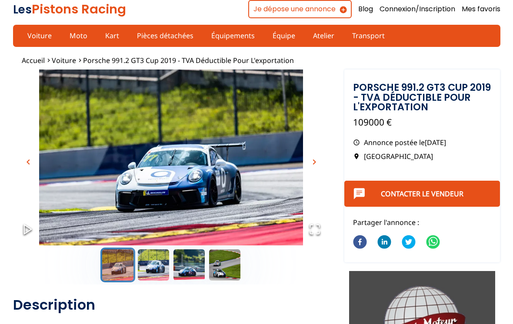
click at [312, 161] on span "chevron_right" at bounding box center [314, 162] width 10 height 10
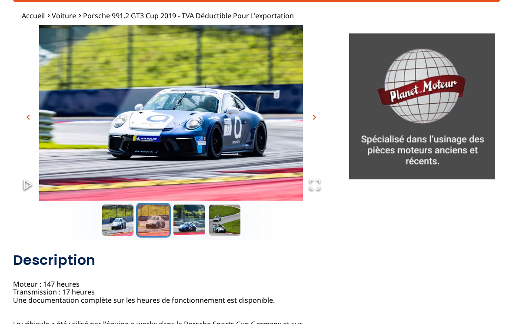
scroll to position [40, 0]
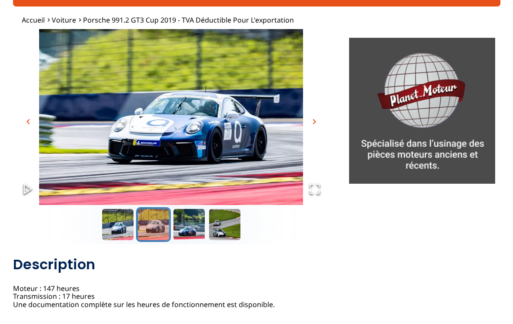
click at [312, 113] on img "Go to Slide 2" at bounding box center [171, 117] width 317 height 176
click at [313, 113] on img "Go to Slide 2" at bounding box center [171, 117] width 317 height 176
click at [314, 117] on span "chevron_right" at bounding box center [314, 121] width 10 height 10
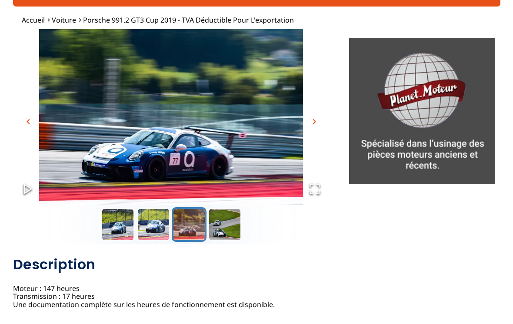
click at [309, 112] on img "Go to Slide 3" at bounding box center [171, 117] width 317 height 176
click at [311, 122] on span "chevron_right" at bounding box center [314, 121] width 10 height 10
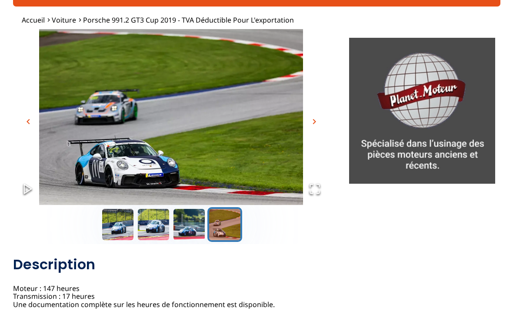
click at [307, 118] on img "Go to Slide 4" at bounding box center [171, 117] width 317 height 176
click at [313, 118] on span "chevron_right" at bounding box center [314, 121] width 10 height 10
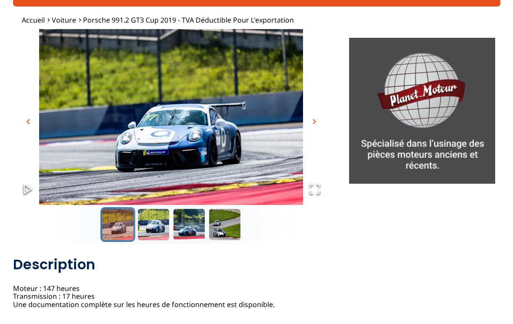
click at [310, 115] on img "Go to Slide 1" at bounding box center [171, 117] width 317 height 176
click at [311, 118] on span "chevron_right" at bounding box center [314, 121] width 10 height 10
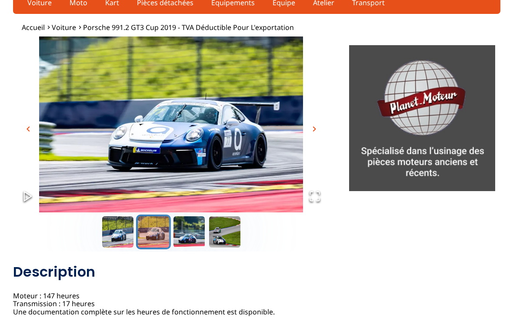
scroll to position [0, 0]
